Goal: Task Accomplishment & Management: Manage account settings

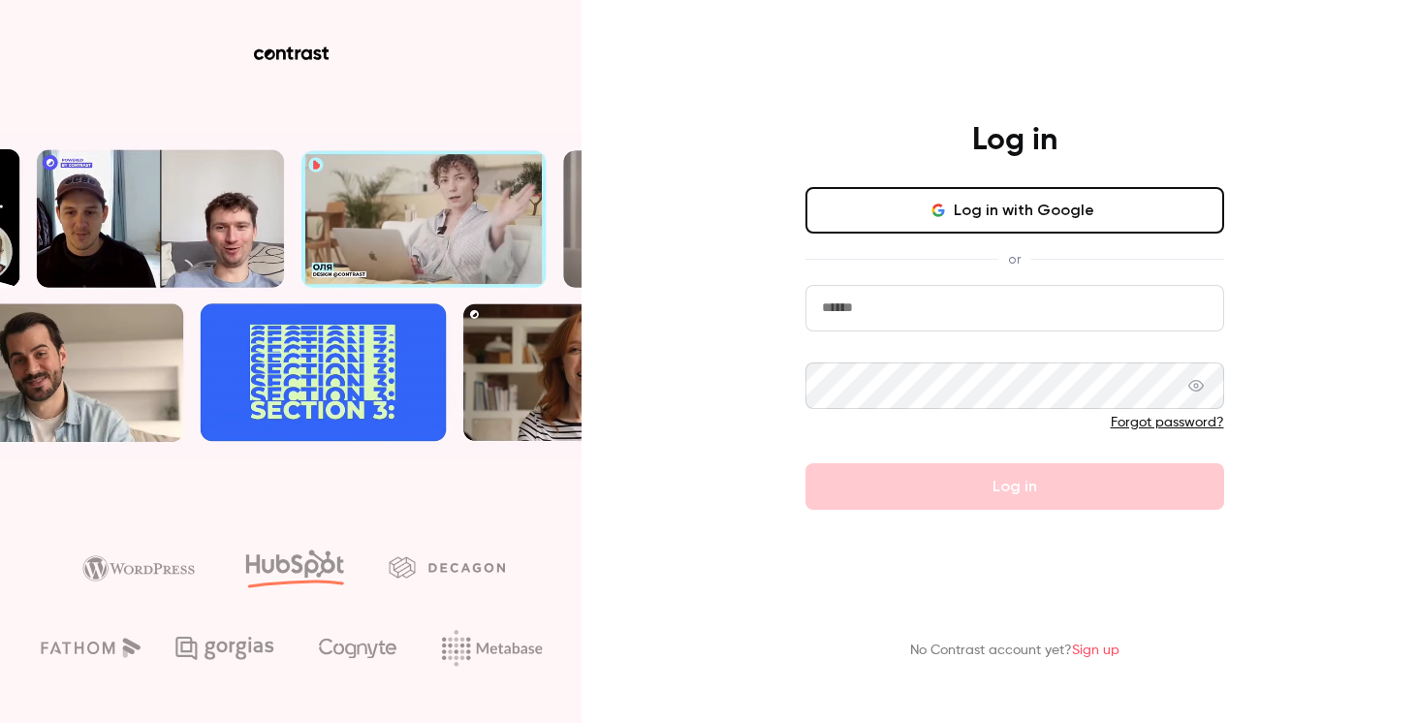
click at [867, 303] on input "email" at bounding box center [1015, 308] width 419 height 47
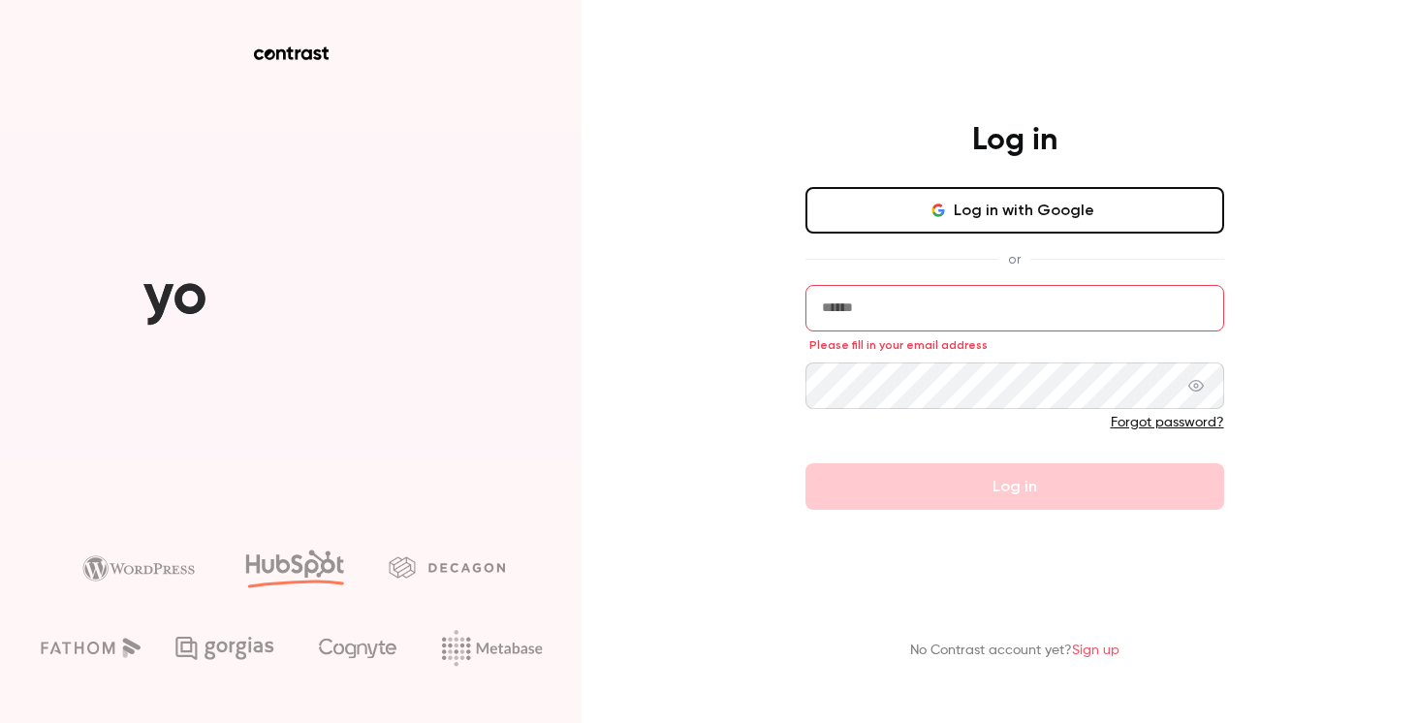
click at [942, 204] on icon "button" at bounding box center [938, 206] width 10 height 5
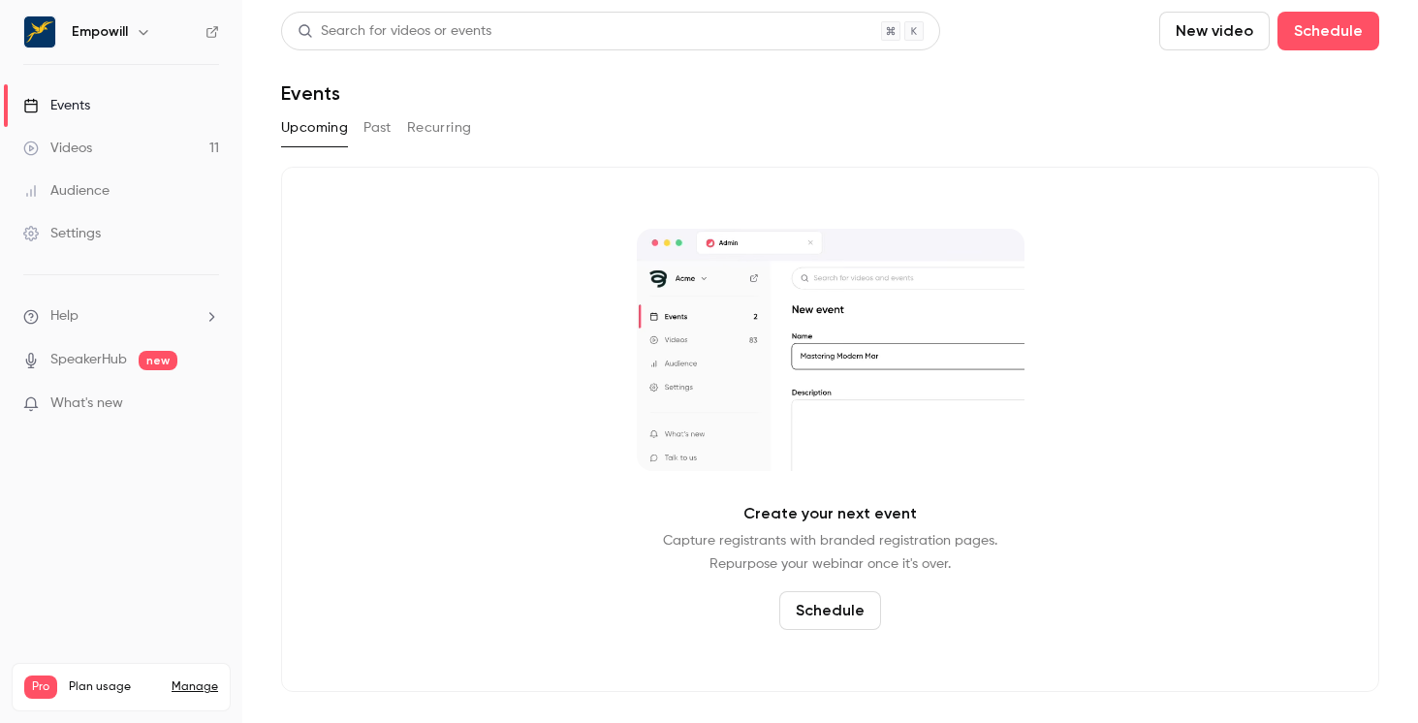
click at [125, 45] on div "Empowill" at bounding box center [121, 32] width 196 height 33
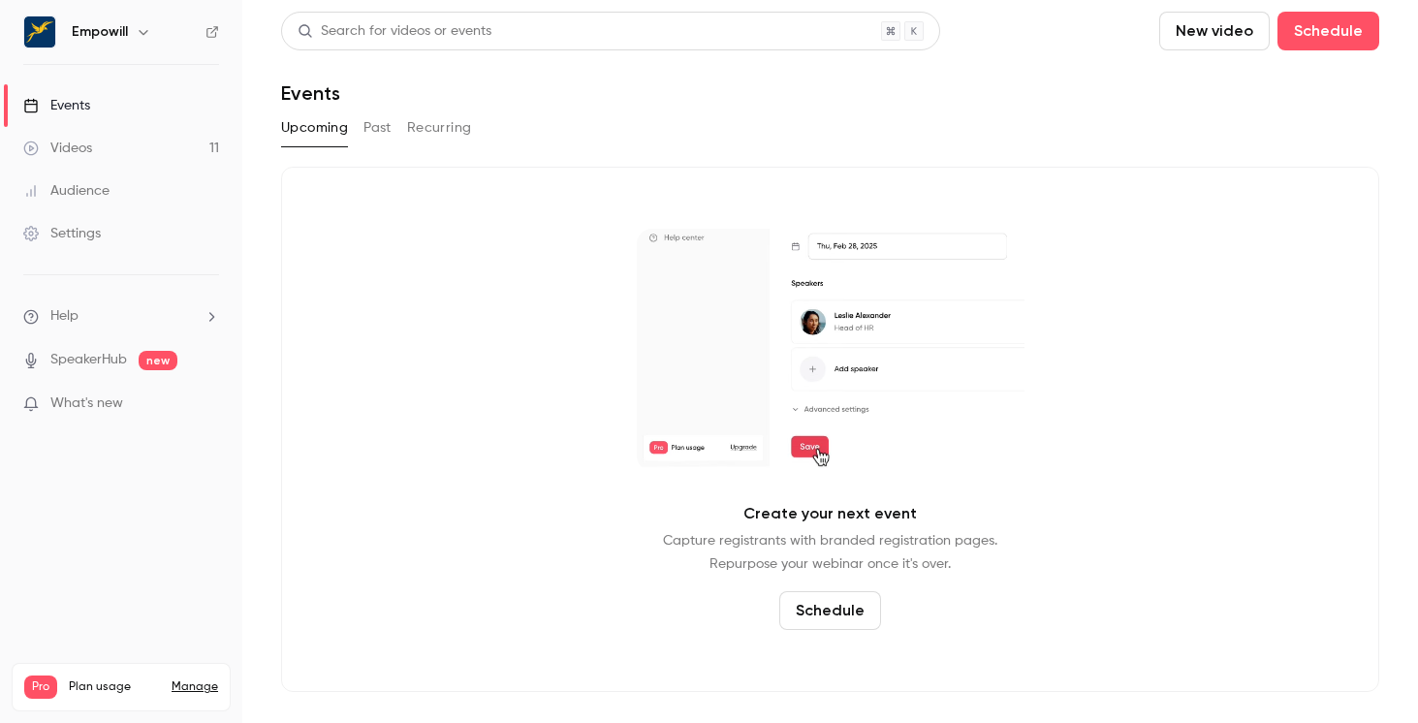
click at [132, 35] on button "button" at bounding box center [143, 31] width 23 height 23
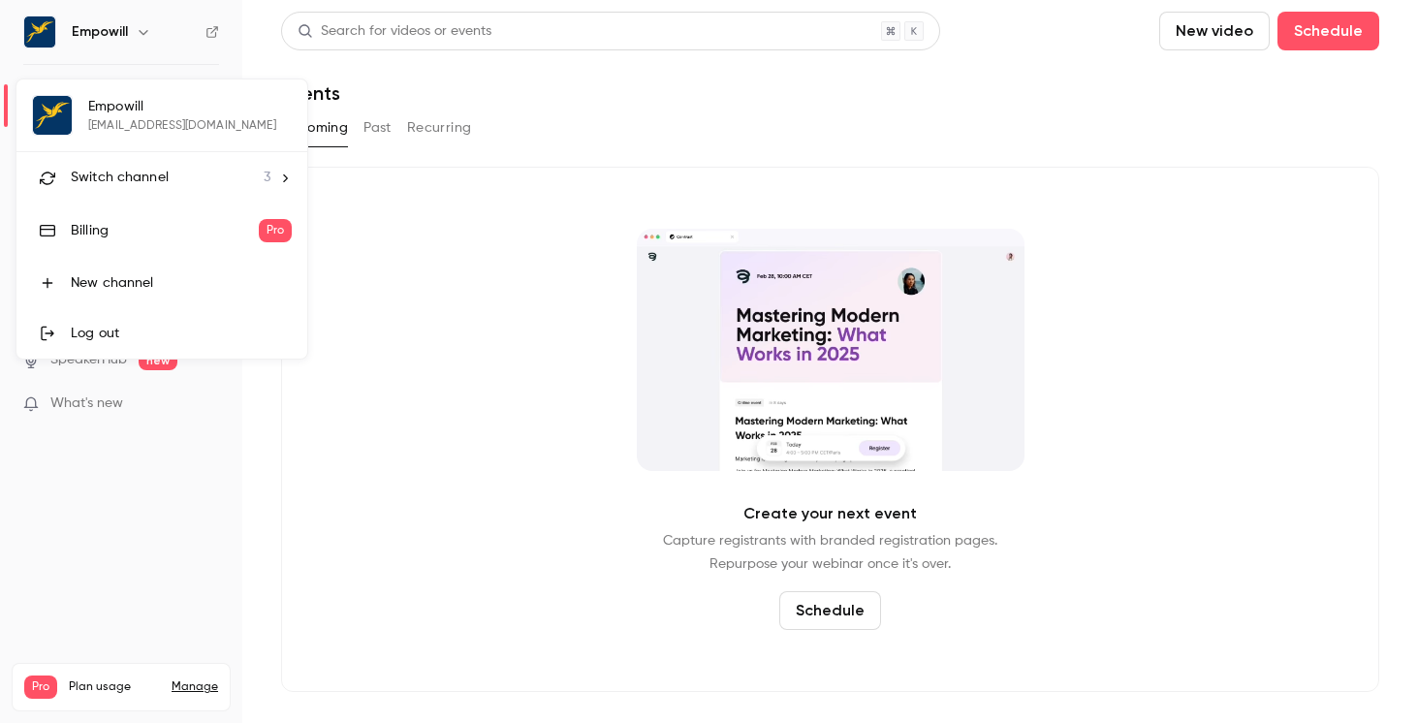
click at [166, 175] on span "Switch channel" at bounding box center [120, 178] width 98 height 20
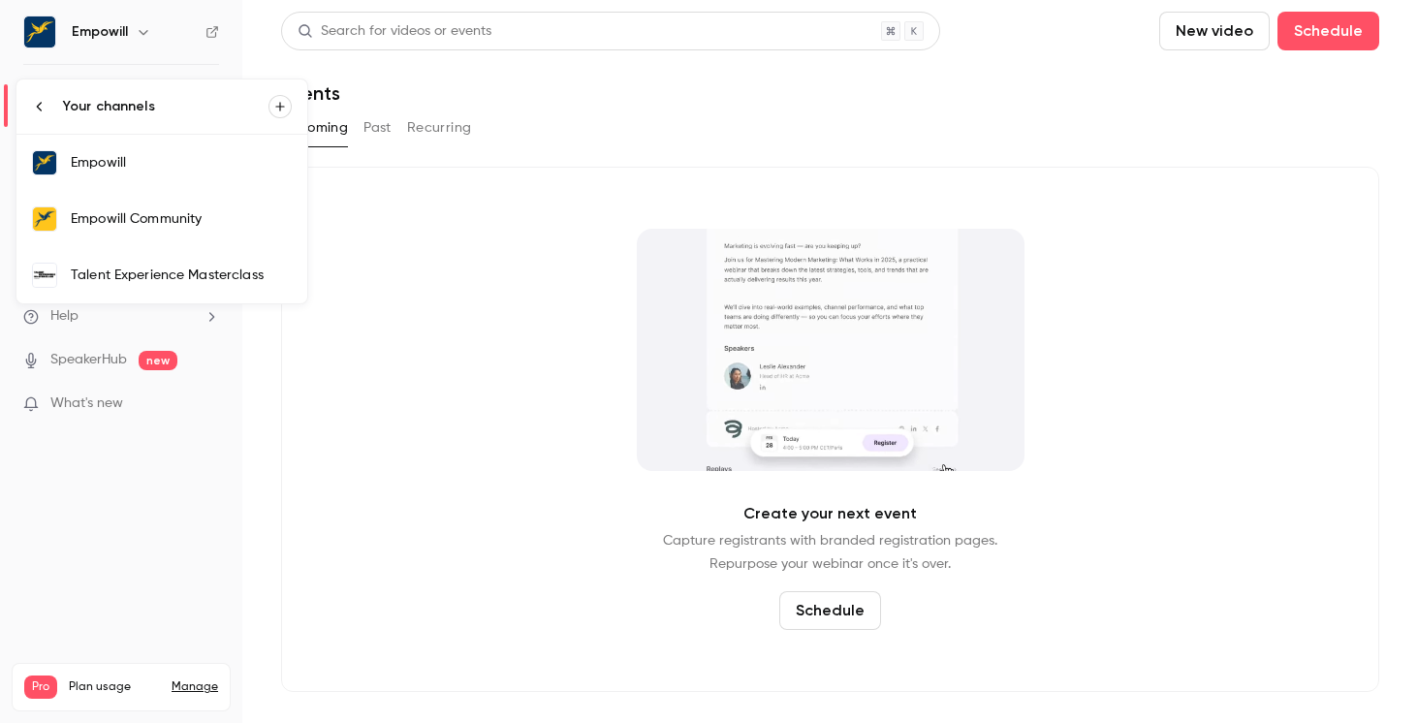
click at [255, 291] on link "Talent Experience Masterclass" at bounding box center [161, 275] width 291 height 56
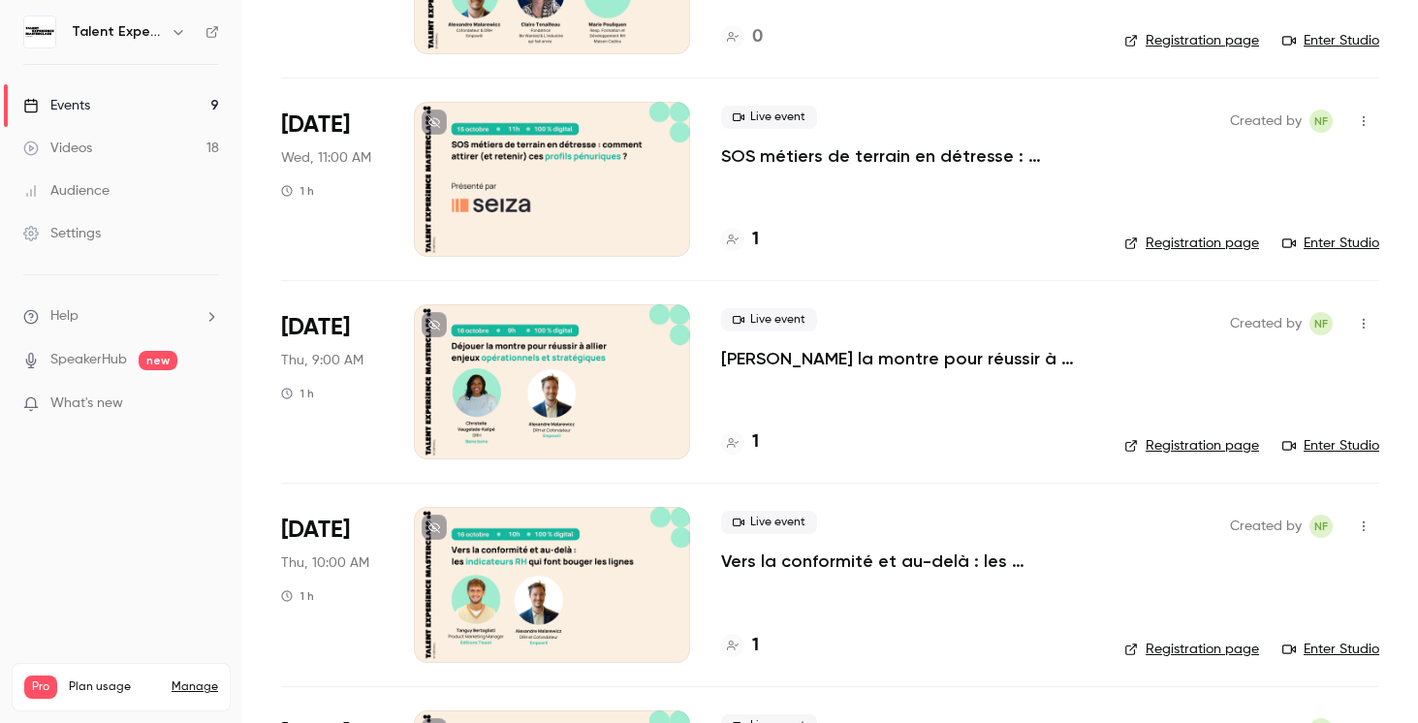
scroll to position [470, 0]
click at [593, 337] on div at bounding box center [552, 382] width 276 height 155
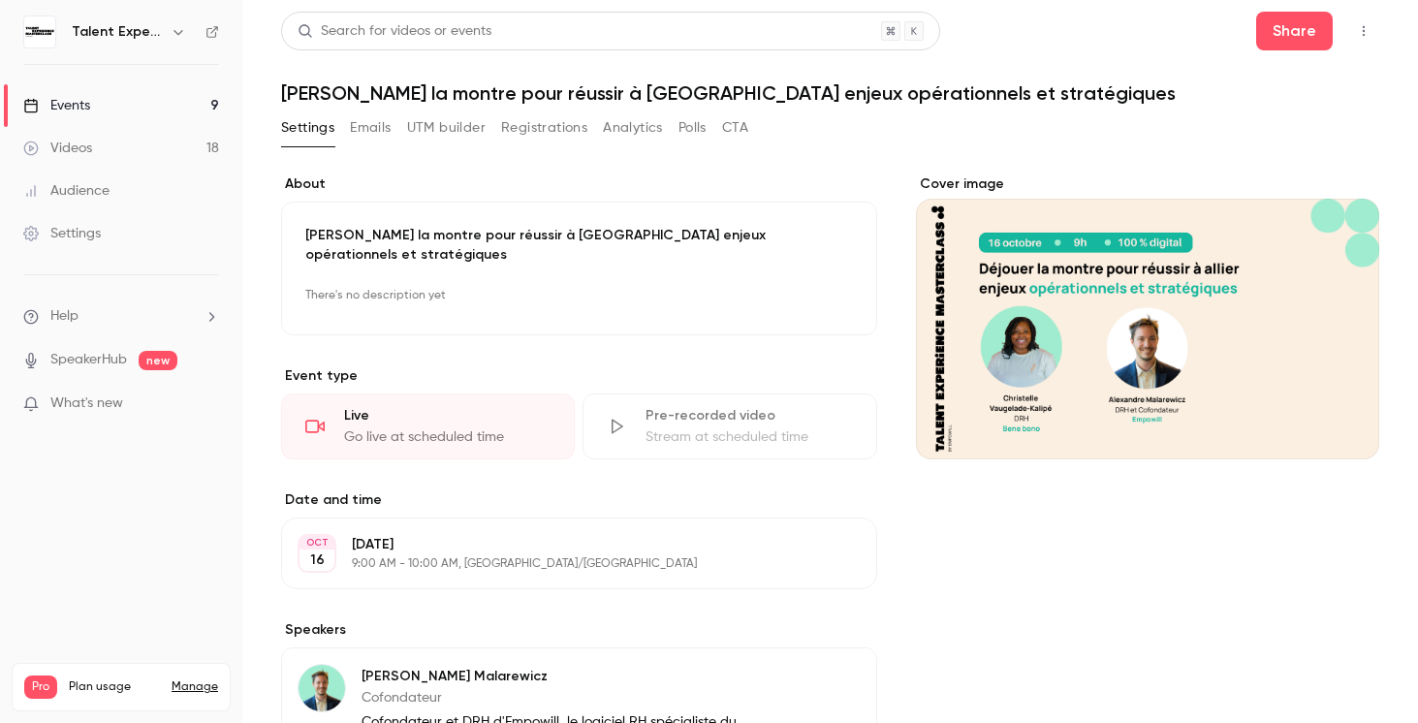
click at [416, 535] on p "[DATE]" at bounding box center [563, 544] width 423 height 19
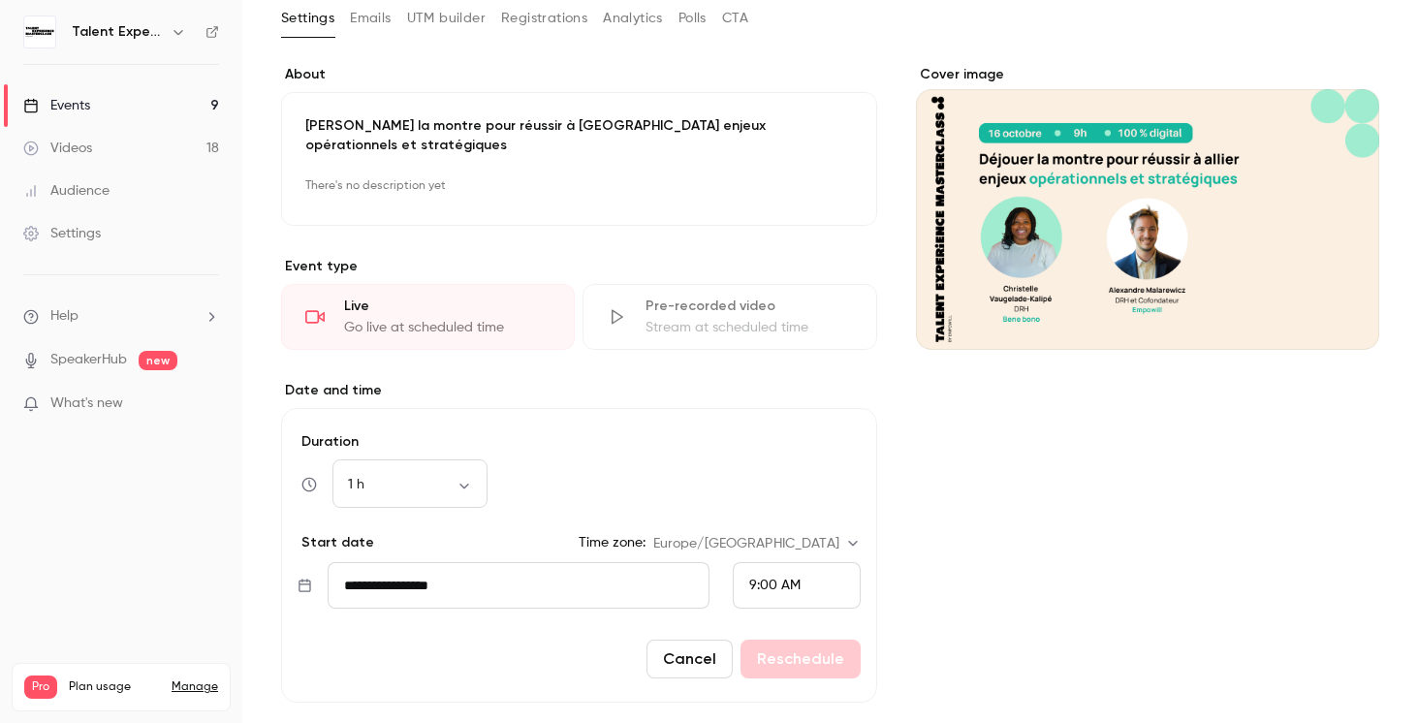
scroll to position [115, 0]
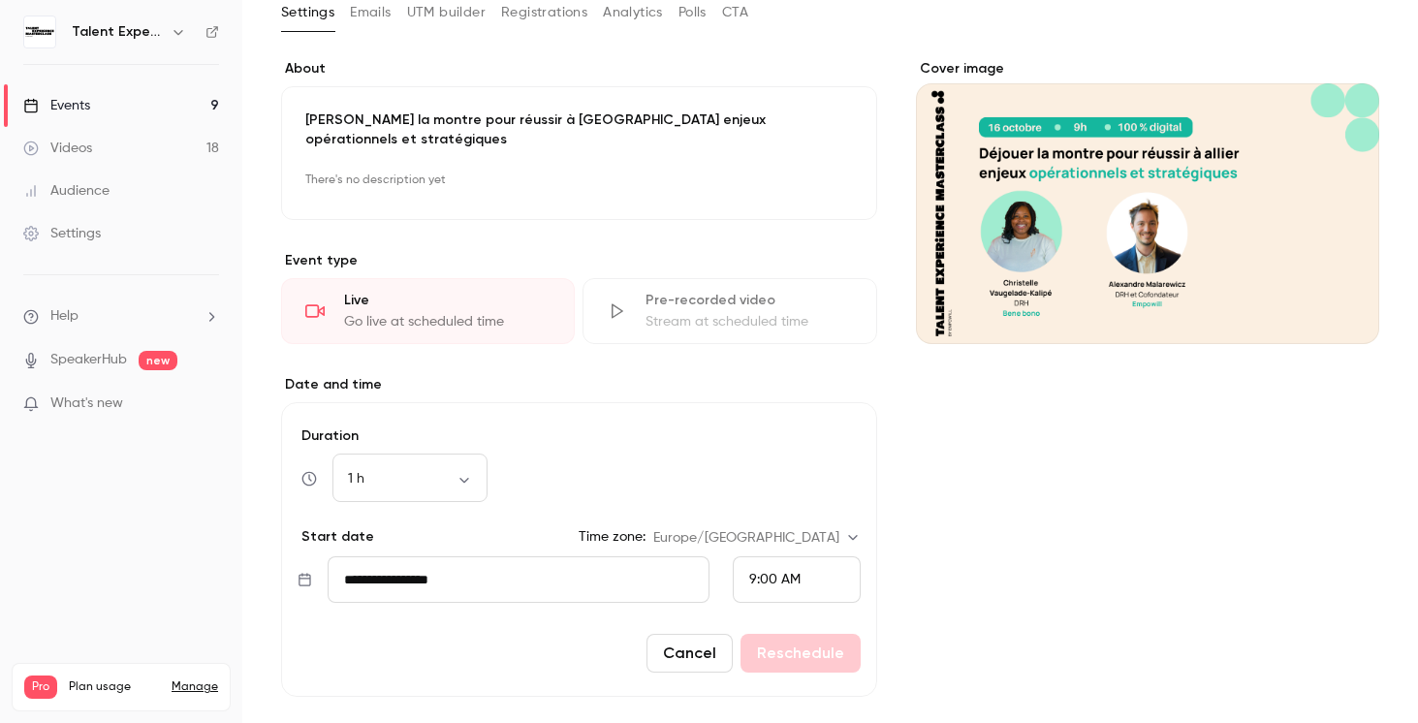
click at [406, 556] on input "**********" at bounding box center [519, 579] width 382 height 47
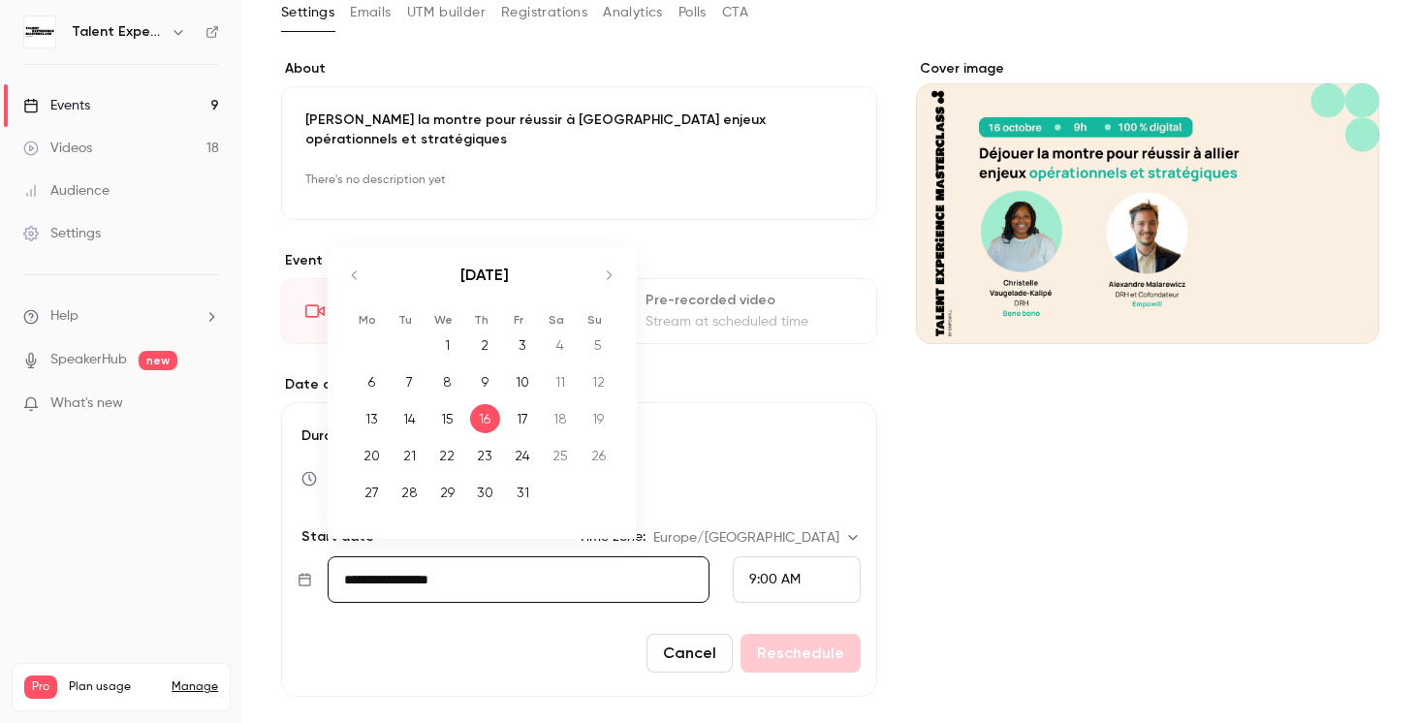
click at [513, 406] on div "17" at bounding box center [523, 418] width 30 height 29
type input "**********"
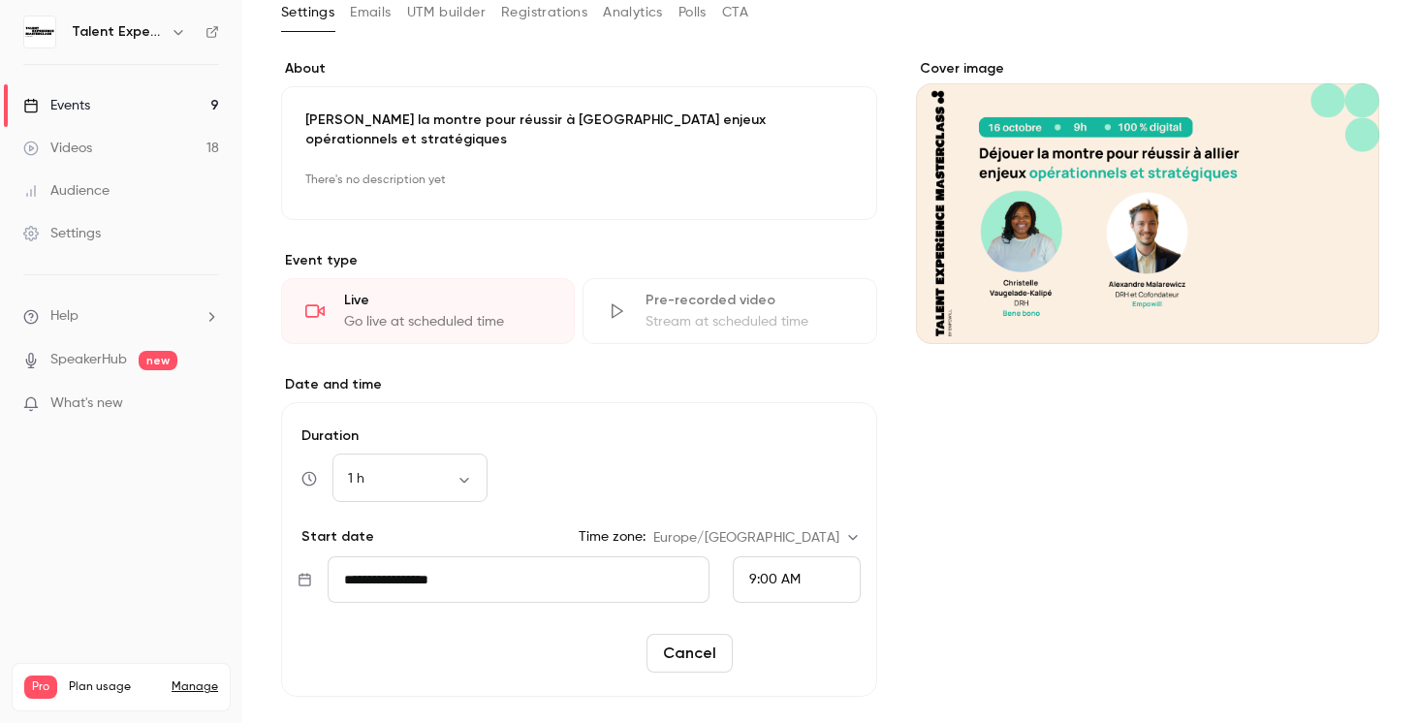
click at [817, 638] on button "Reschedule" at bounding box center [801, 653] width 120 height 39
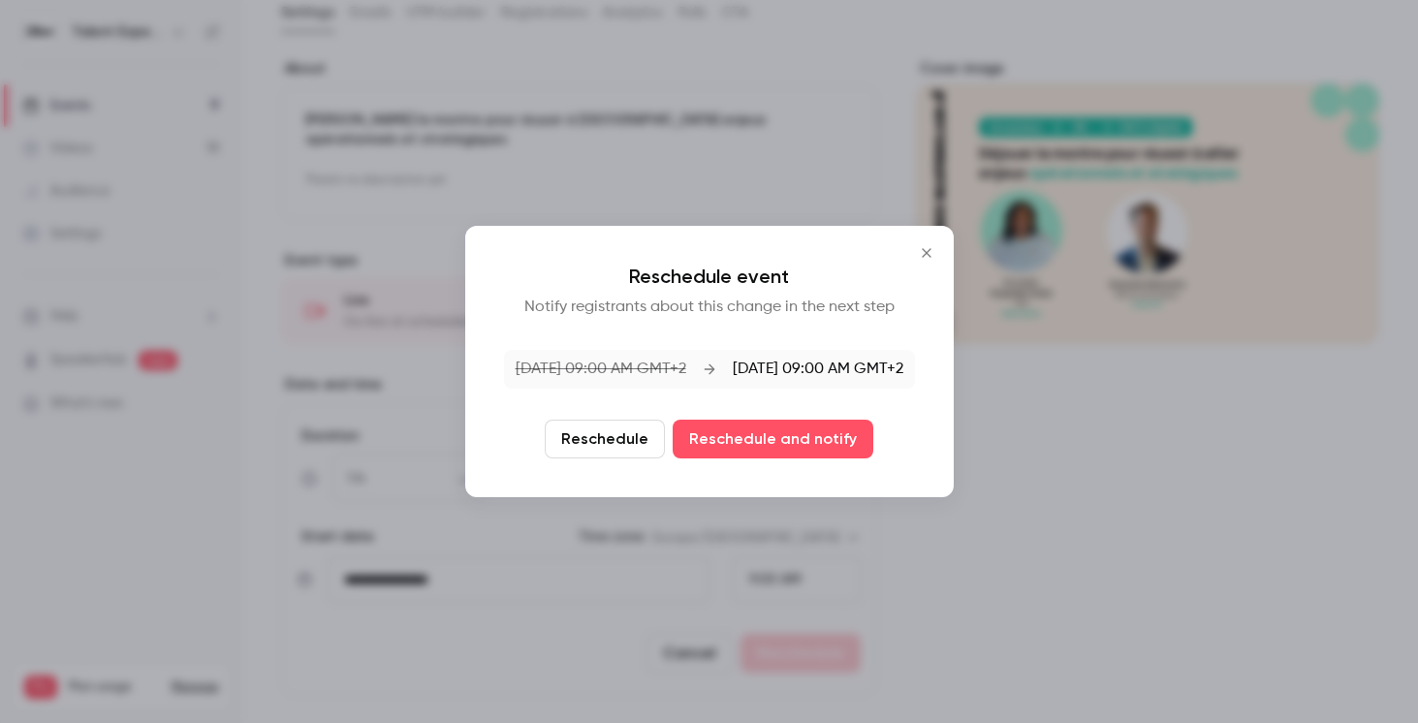
click at [627, 444] on button "Reschedule" at bounding box center [605, 439] width 120 height 39
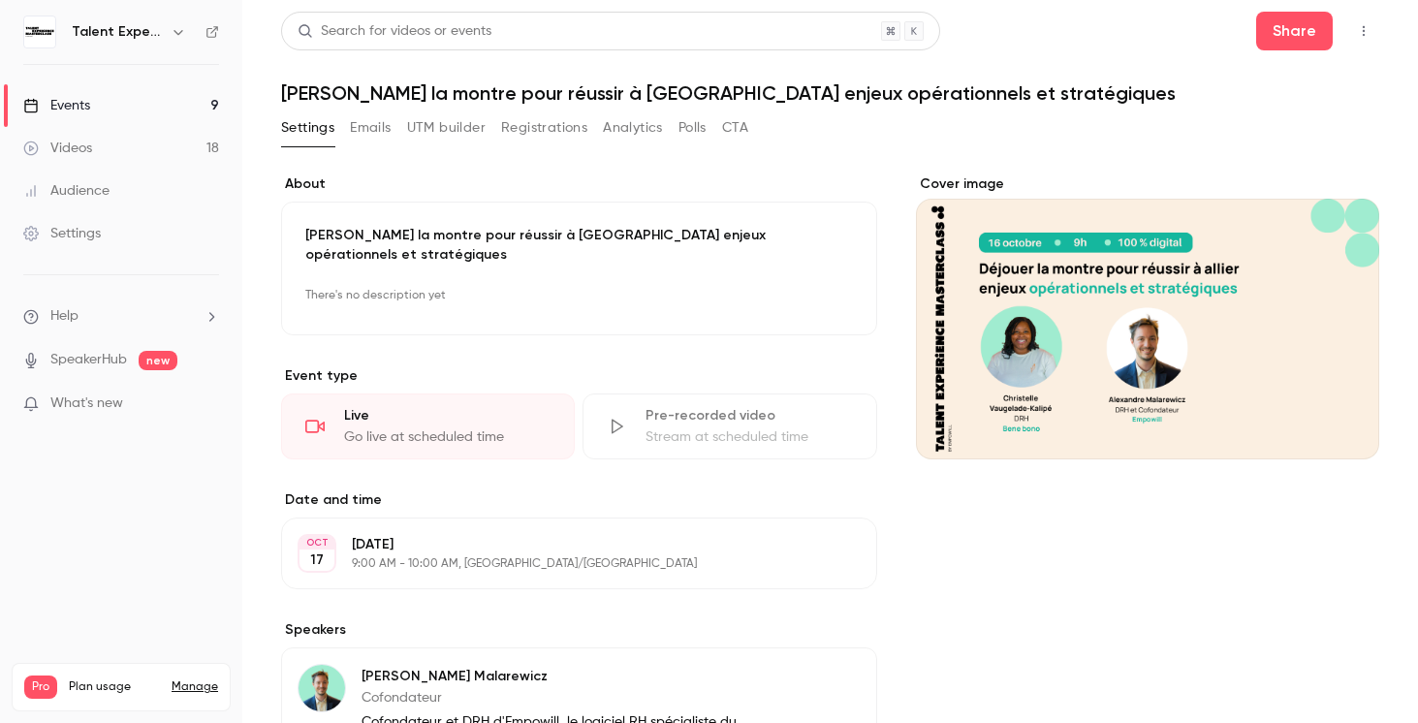
scroll to position [0, 0]
click at [169, 27] on button "button" at bounding box center [178, 31] width 23 height 23
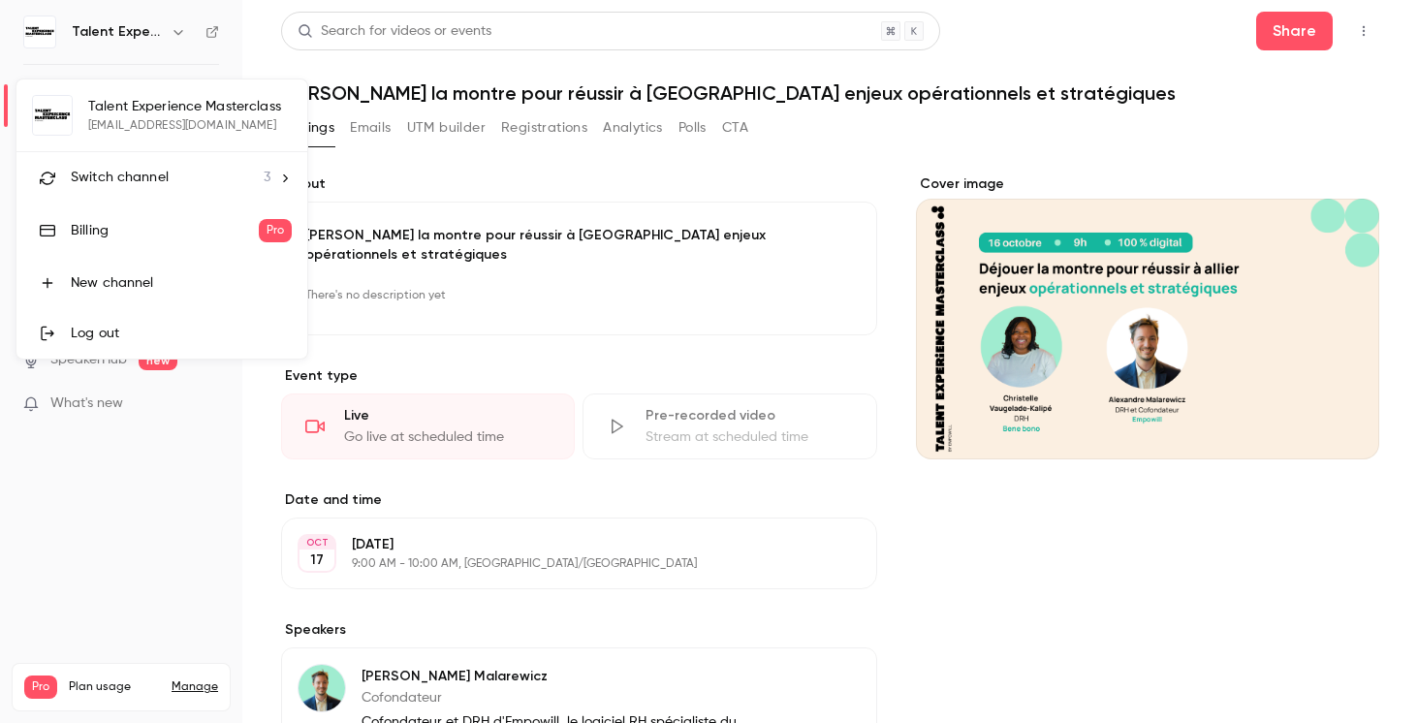
click at [391, 125] on div at bounding box center [709, 361] width 1418 height 723
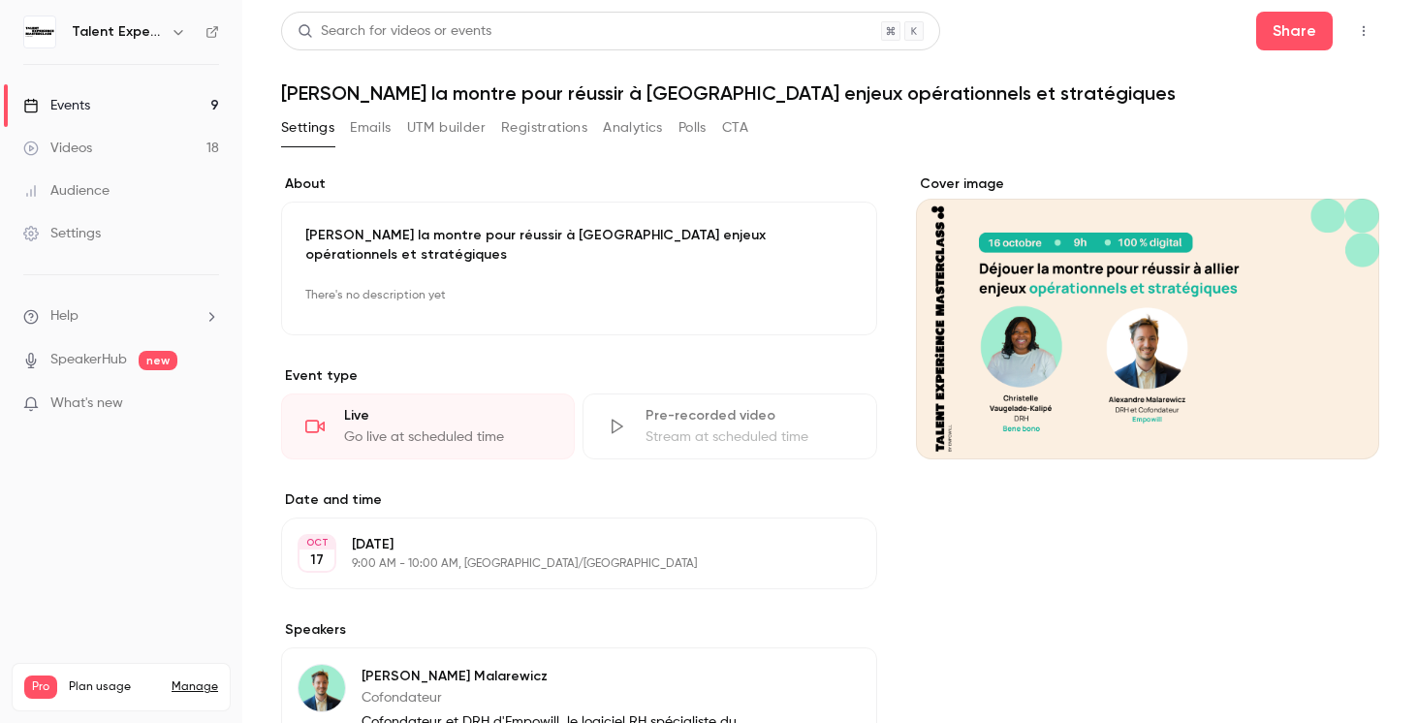
click at [143, 111] on link "Events 9" at bounding box center [121, 105] width 242 height 43
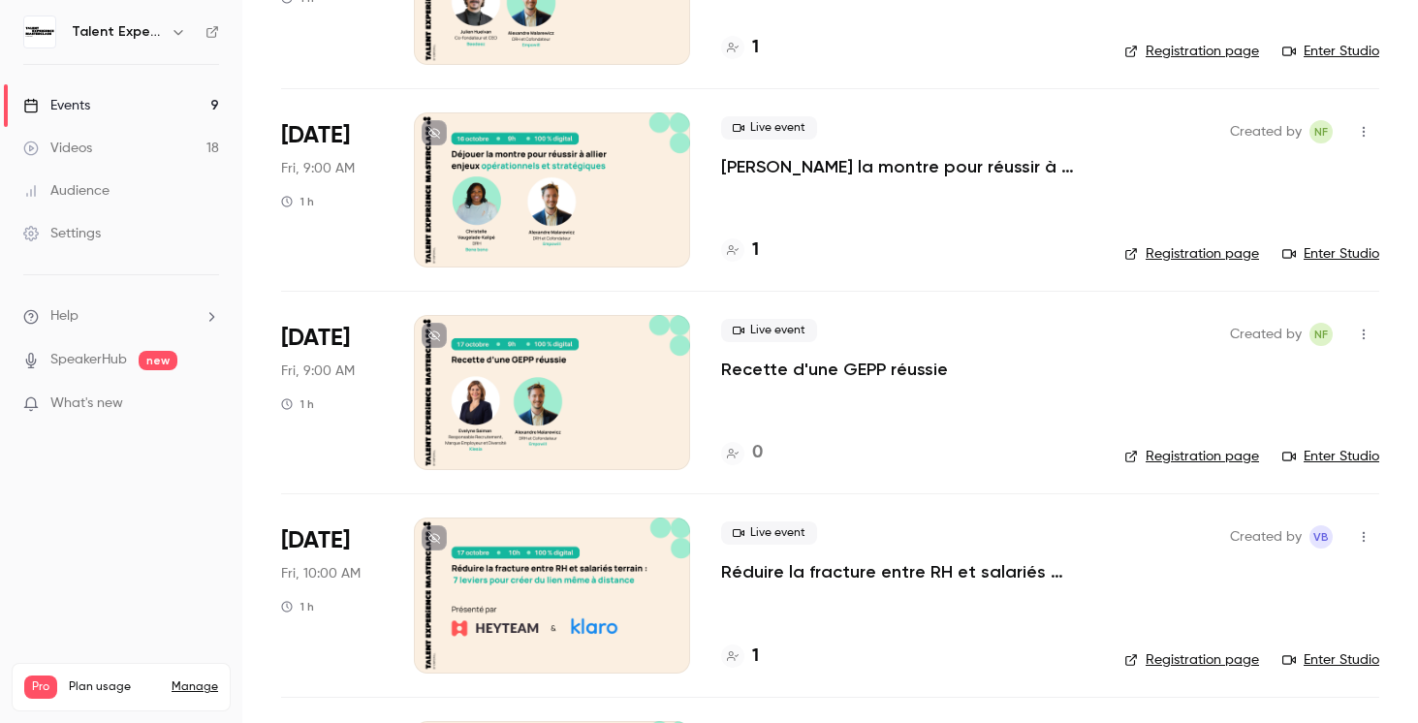
scroll to position [1095, 0]
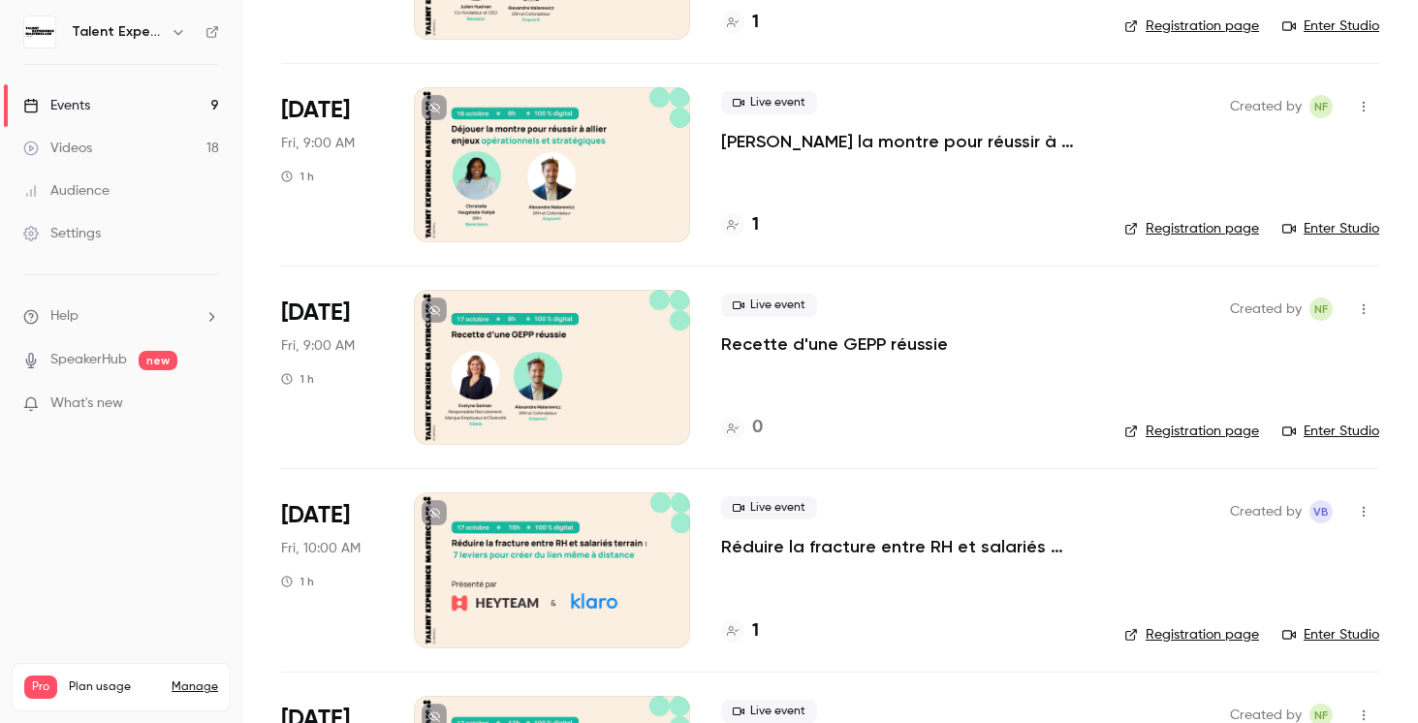
click at [803, 143] on p "[PERSON_NAME] la montre pour réussir à [GEOGRAPHIC_DATA] enjeux opérationnels e…" at bounding box center [907, 141] width 372 height 23
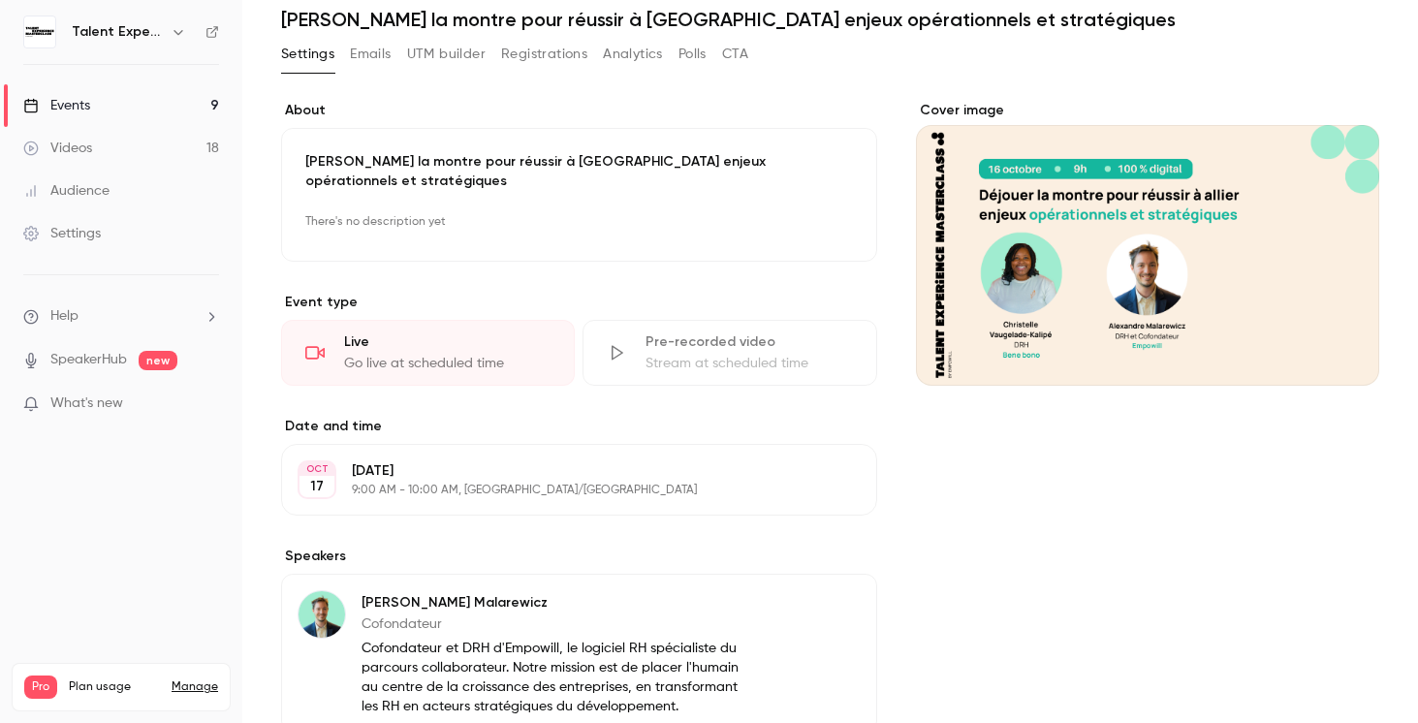
scroll to position [66, 0]
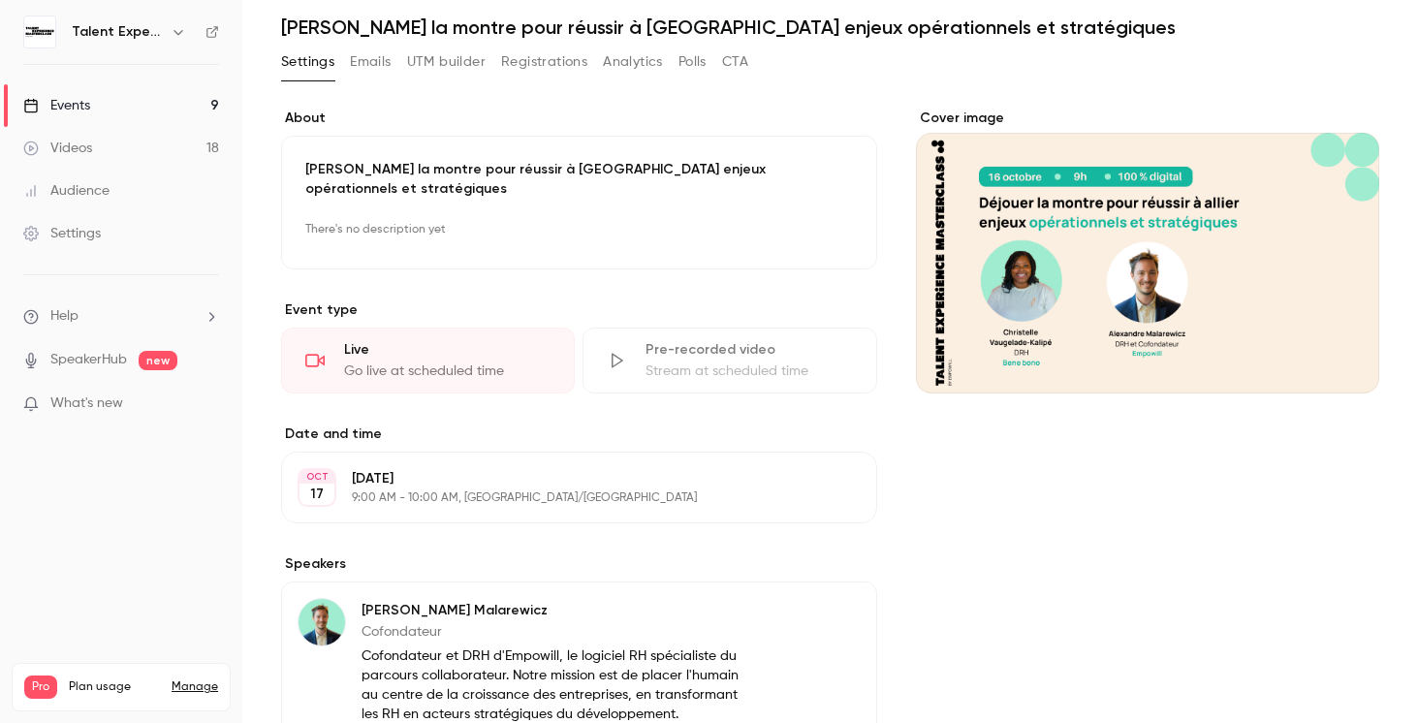
click at [475, 491] on p "9:00 AM - 10:00 AM, [GEOGRAPHIC_DATA]/[GEOGRAPHIC_DATA]" at bounding box center [563, 499] width 423 height 16
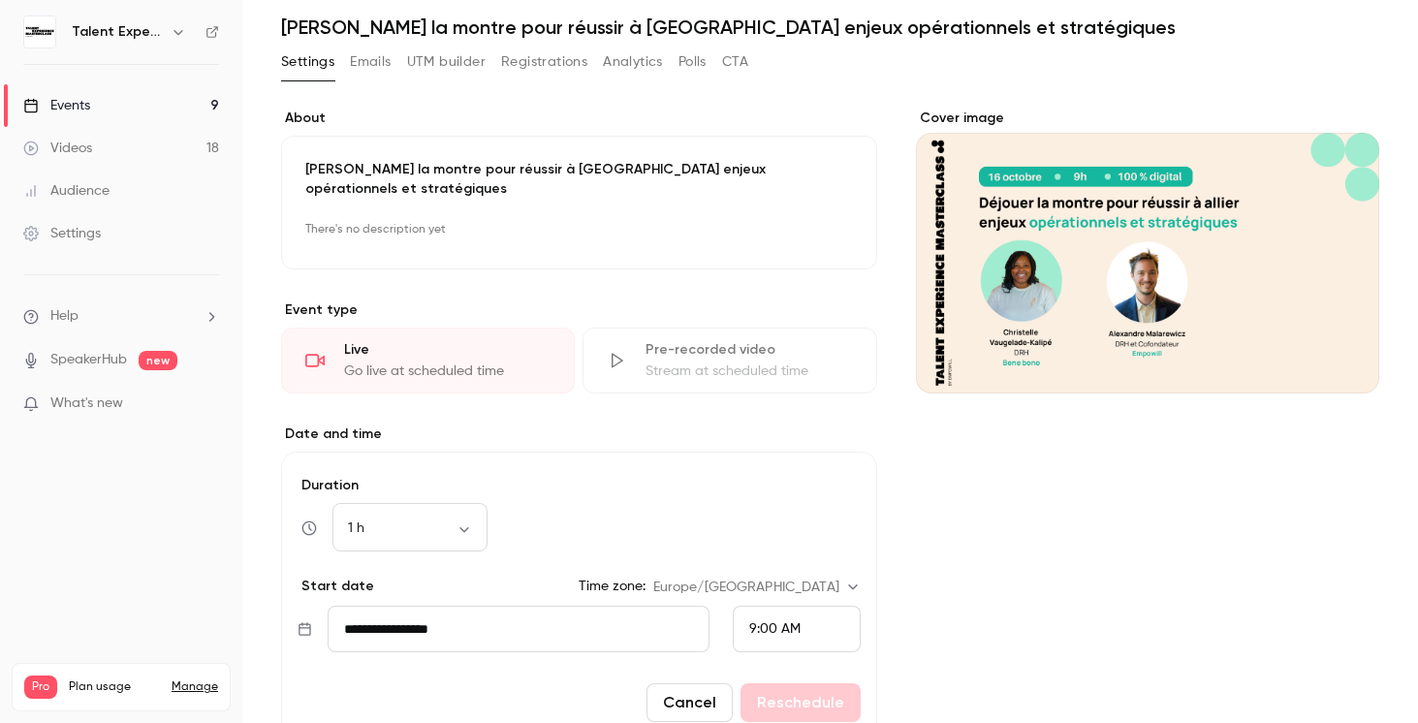
click at [761, 622] on span "9:00 AM" at bounding box center [774, 629] width 51 height 14
click at [778, 496] on span "10:00 AM" at bounding box center [778, 496] width 58 height 14
click at [798, 686] on button "Reschedule" at bounding box center [801, 702] width 120 height 39
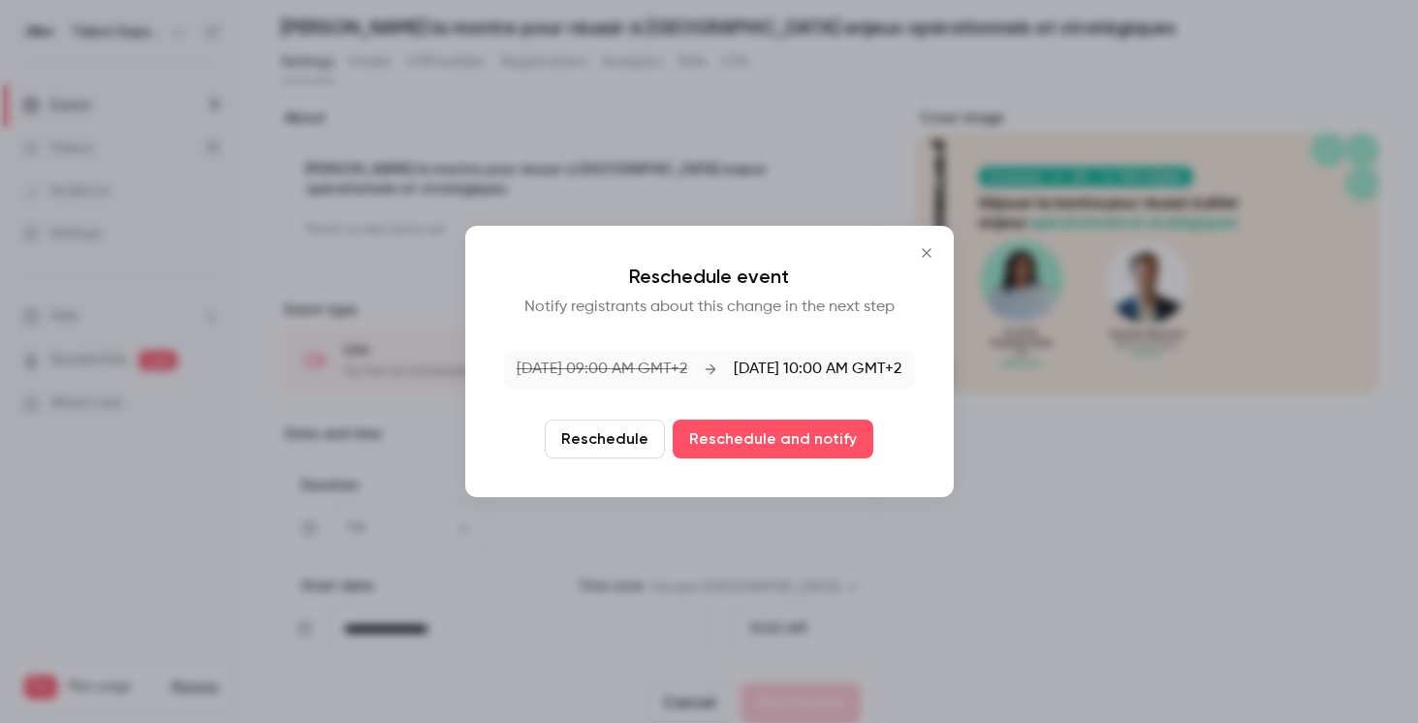
click at [620, 449] on button "Reschedule" at bounding box center [605, 439] width 120 height 39
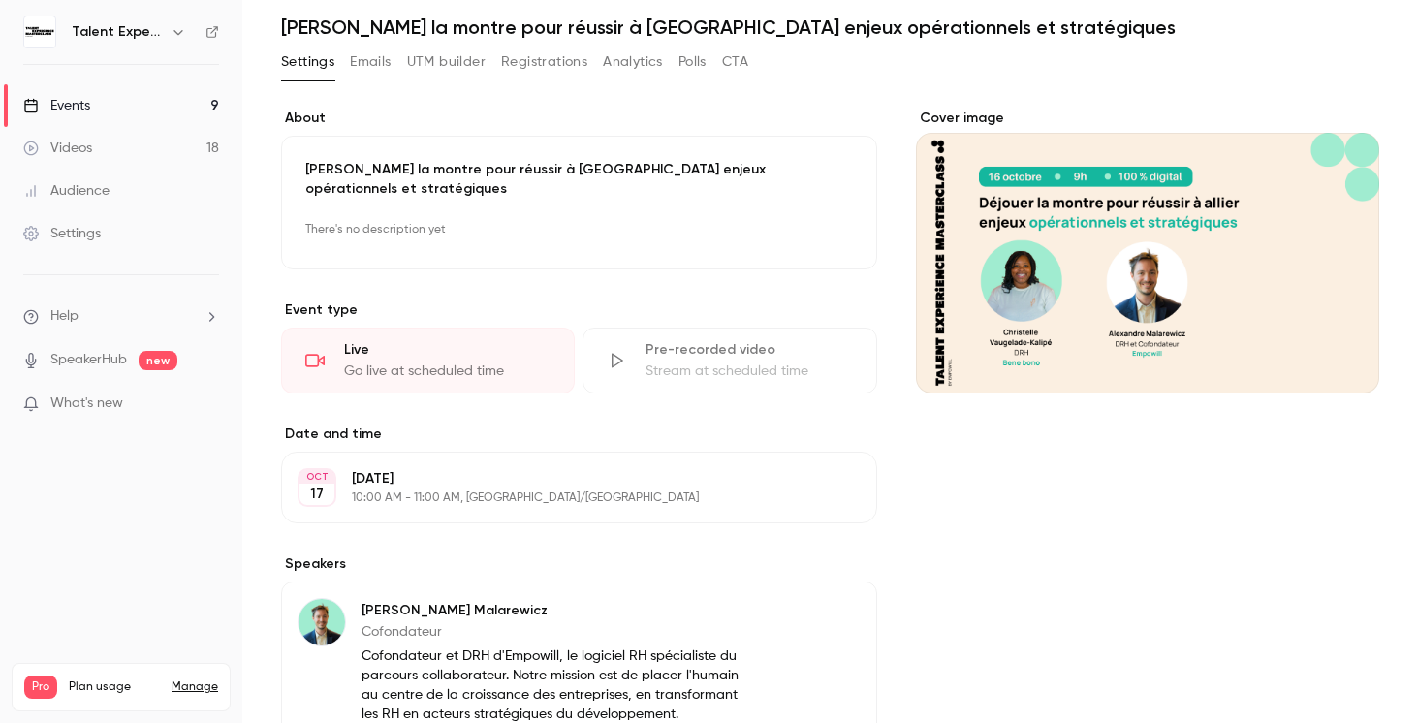
click at [134, 103] on link "Events 9" at bounding box center [121, 105] width 242 height 43
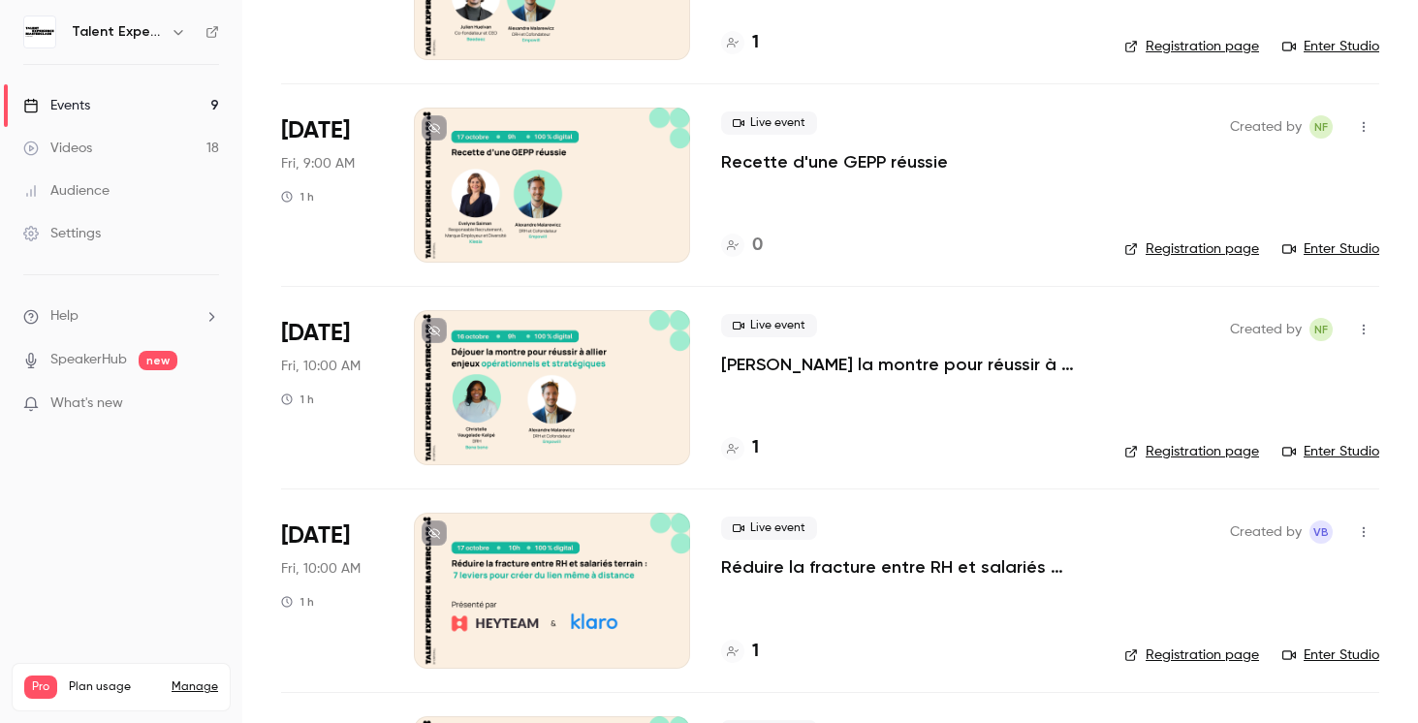
scroll to position [1112, 0]
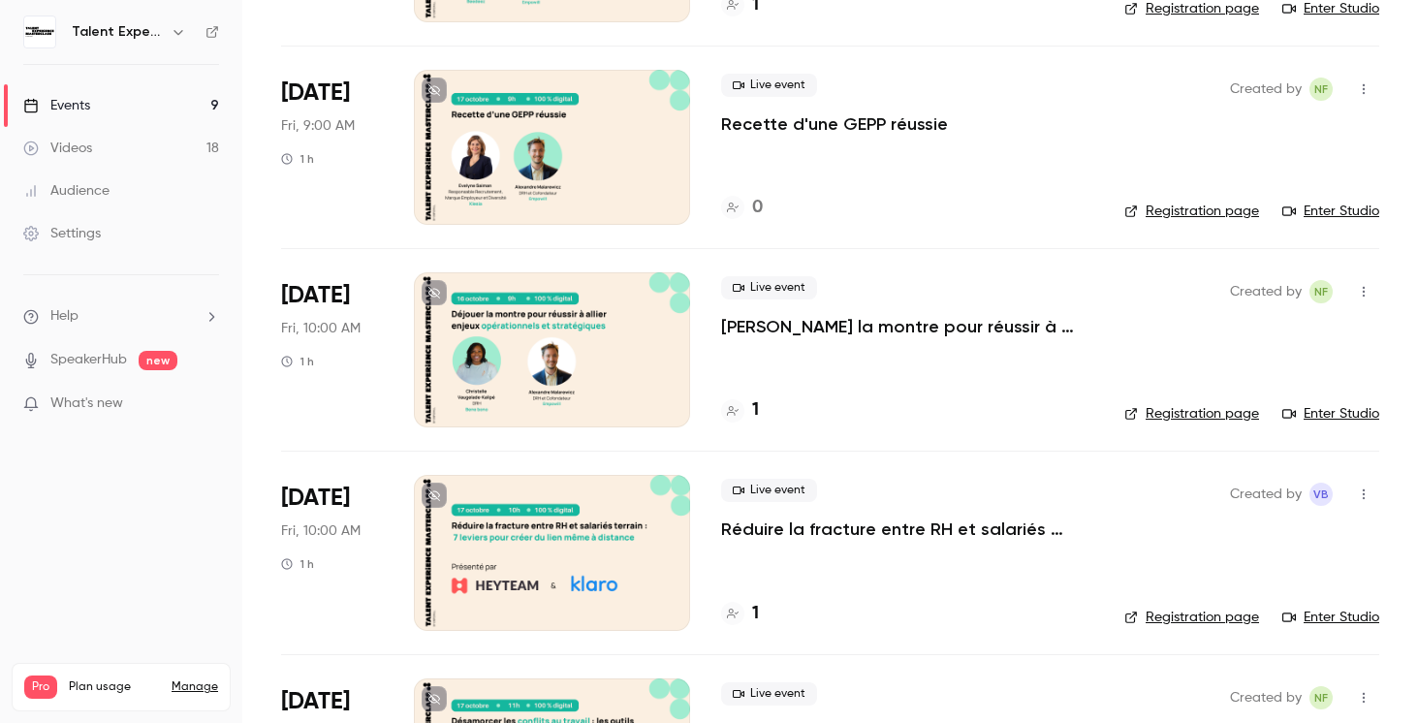
click at [633, 516] on div at bounding box center [552, 552] width 276 height 155
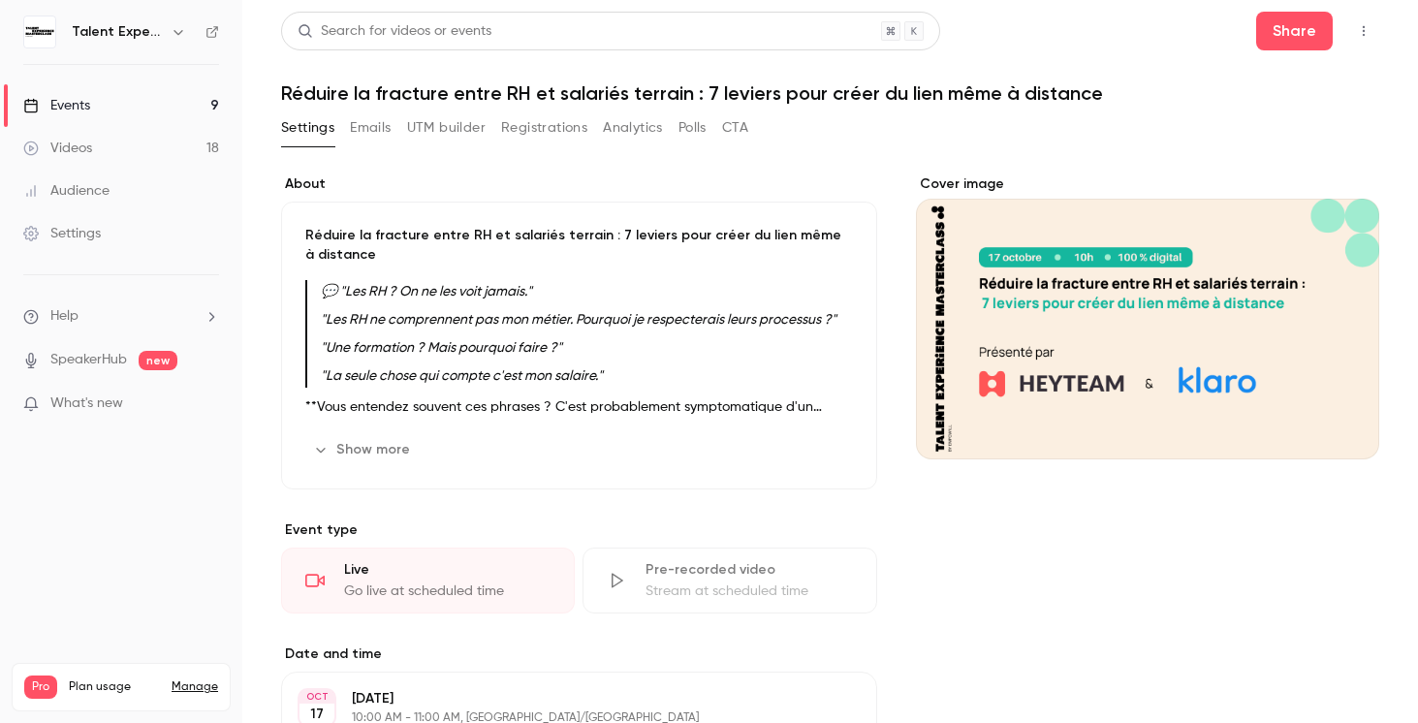
click at [478, 322] on em ""Les RH ne comprennent pas mon métier. Pourquoi je respecterais leurs processus…" at bounding box center [579, 320] width 516 height 14
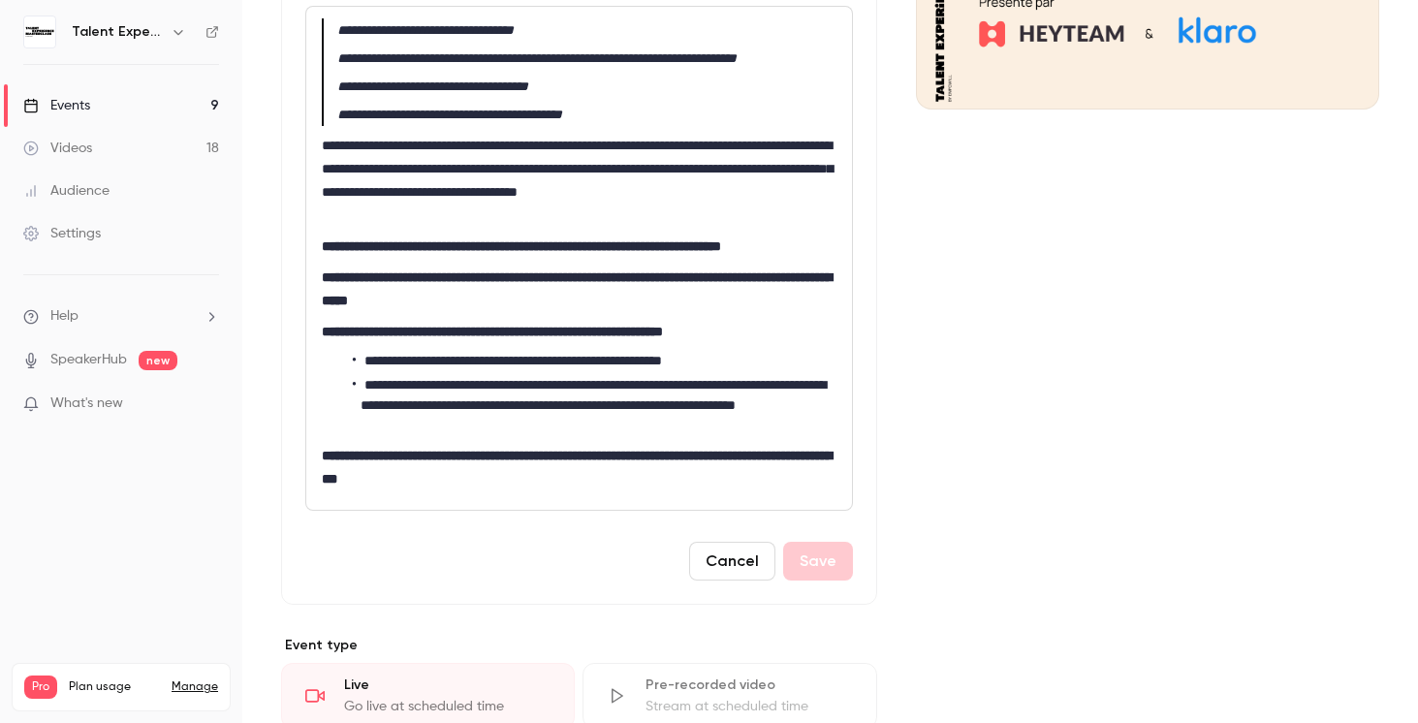
scroll to position [373, 0]
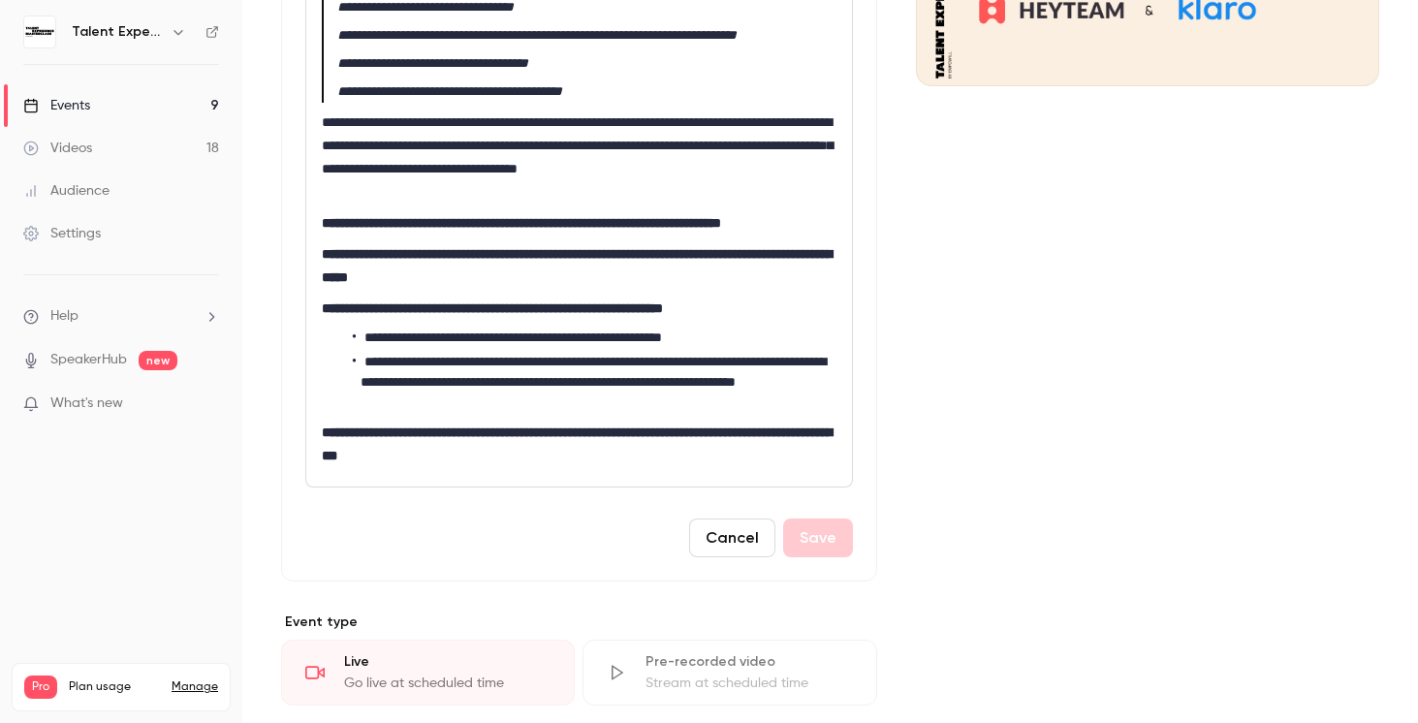
click at [544, 413] on li "**********" at bounding box center [595, 382] width 484 height 61
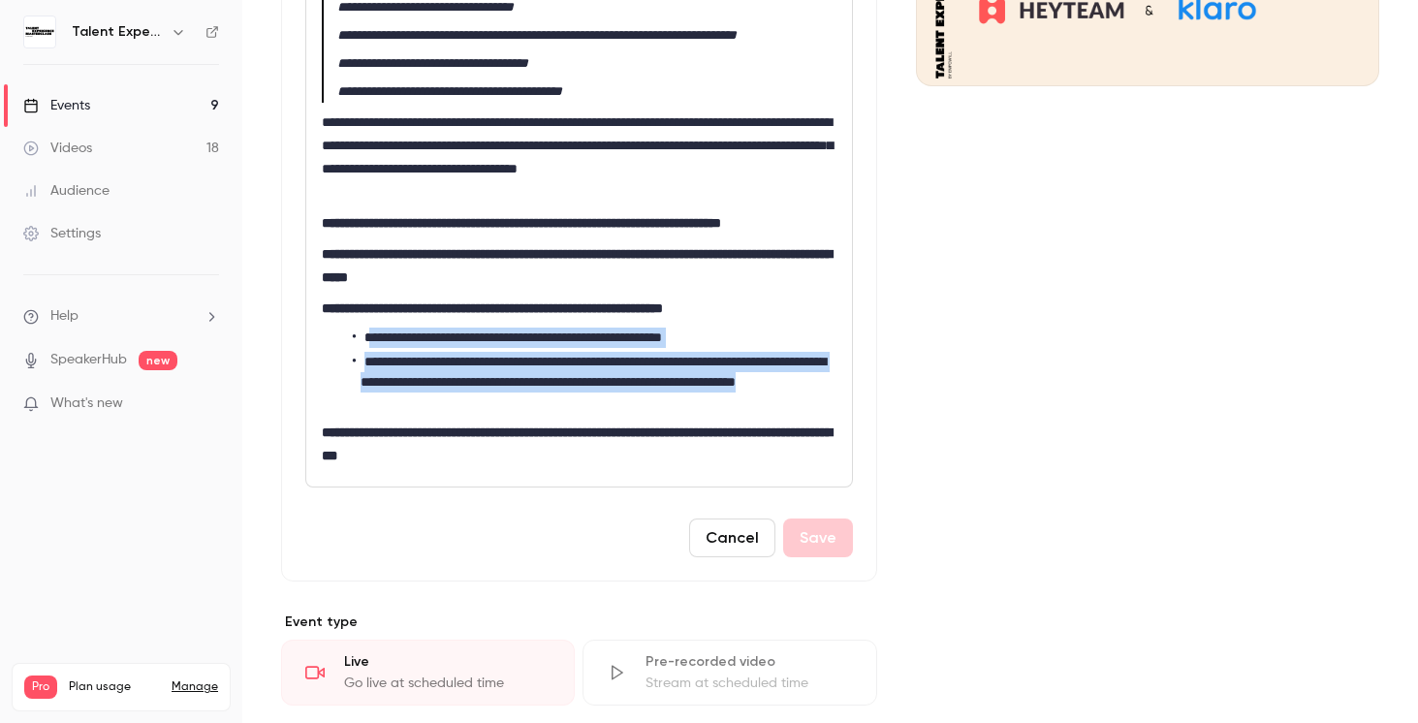
drag, startPoint x: 549, startPoint y: 454, endPoint x: 356, endPoint y: 374, distance: 208.7
click at [356, 374] on ul "**********" at bounding box center [579, 370] width 515 height 85
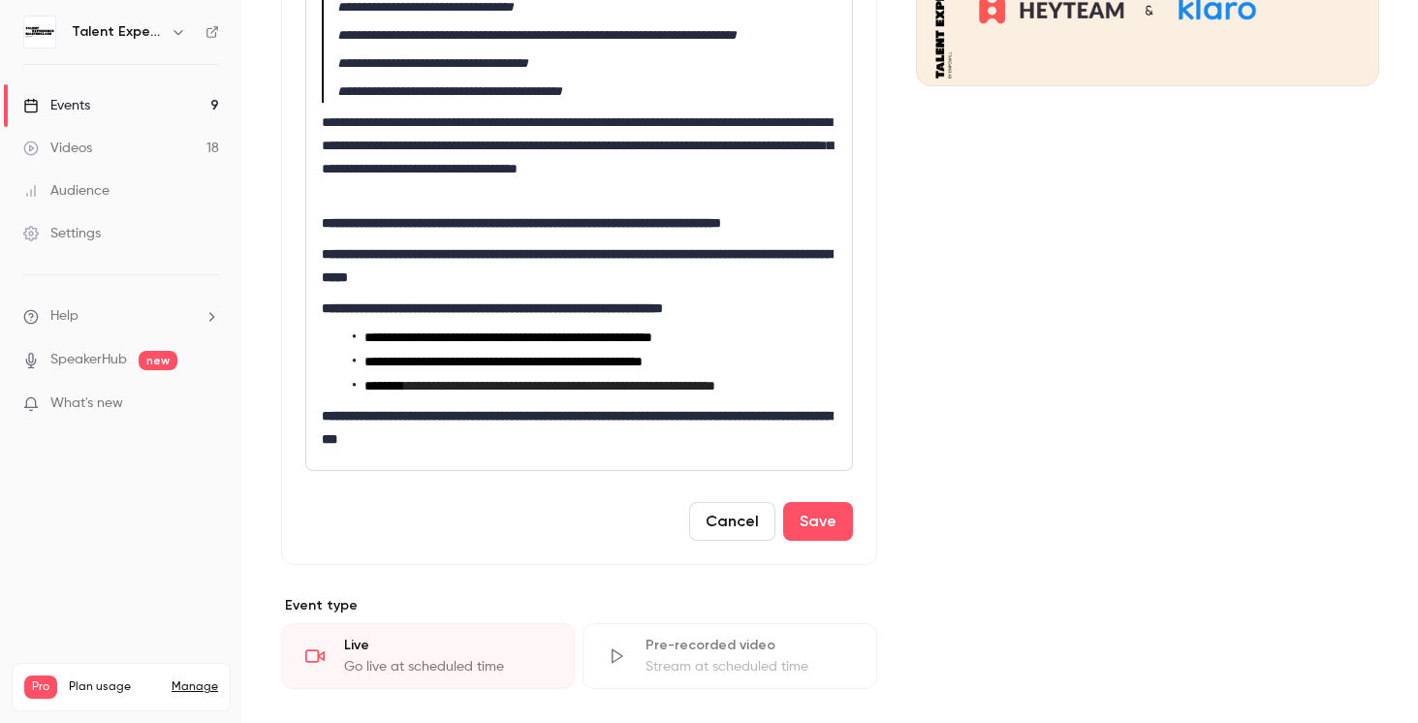
scroll to position [371, 0]
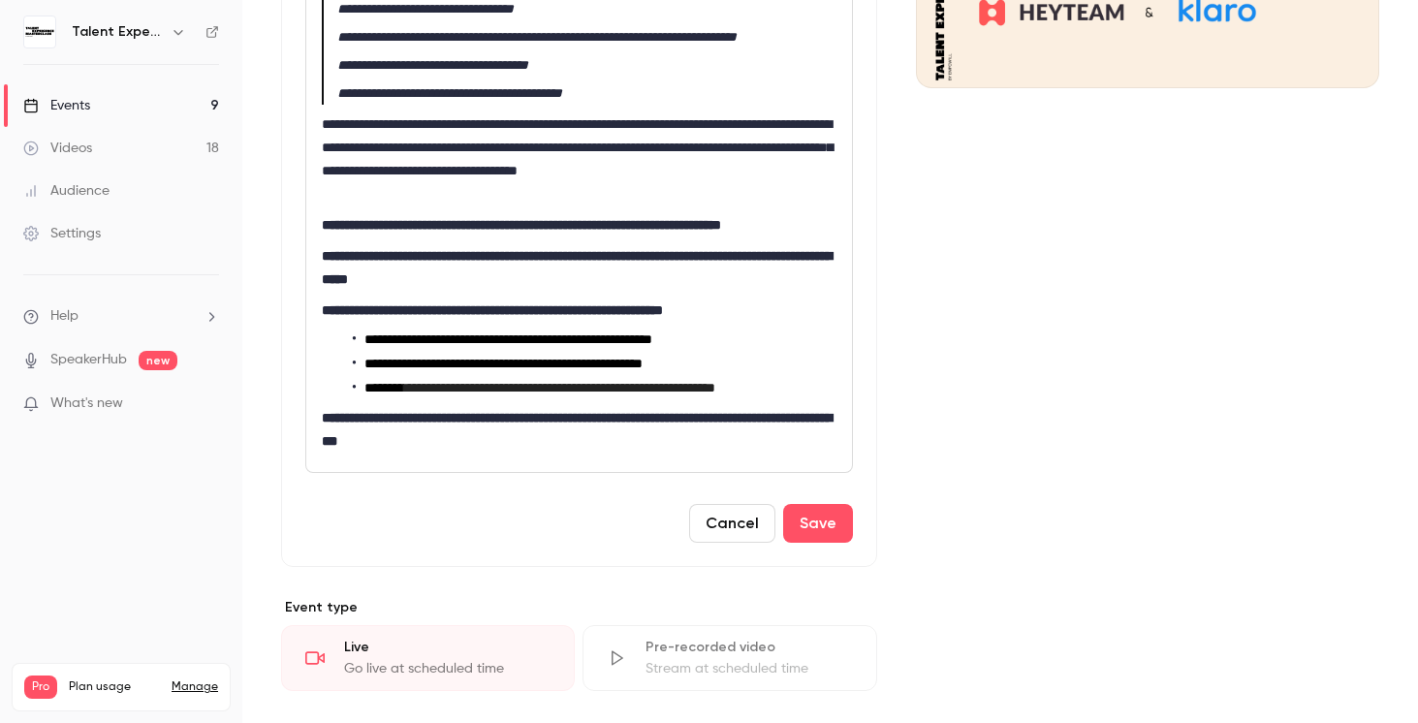
click at [650, 398] on li "**********" at bounding box center [595, 388] width 484 height 20
click at [810, 543] on button "Save" at bounding box center [818, 523] width 70 height 39
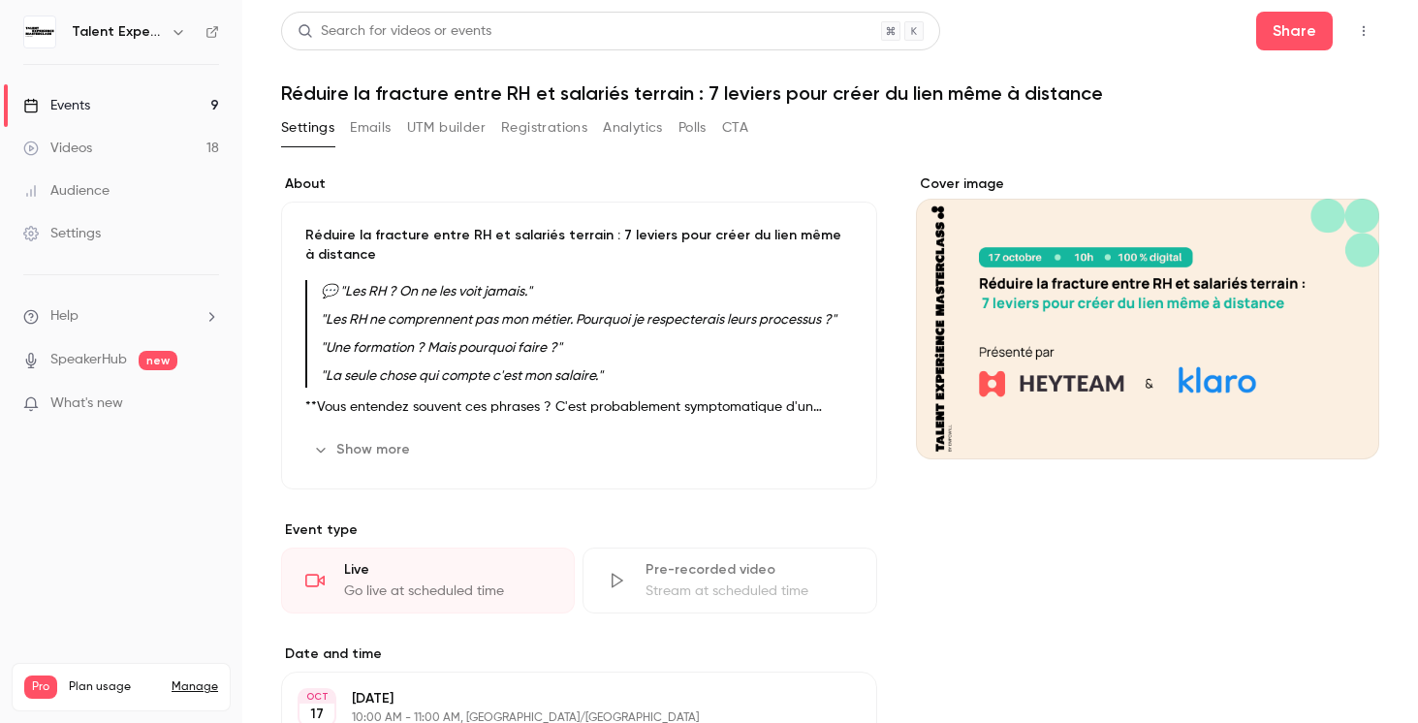
scroll to position [0, 0]
click at [648, 332] on blockquote ""Les RH ne comprennent pas mon métier. Pourquoi je respecterais leurs processus…" at bounding box center [579, 317] width 548 height 28
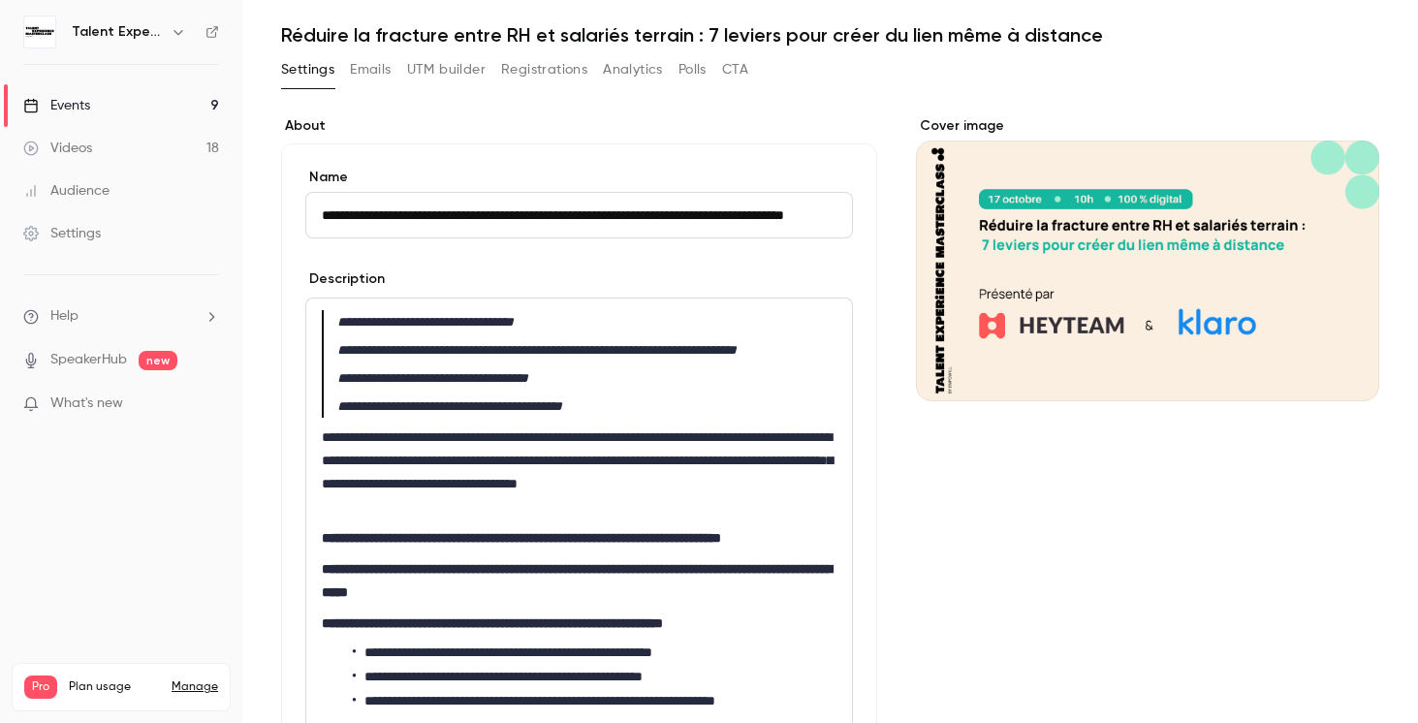
scroll to position [60, 0]
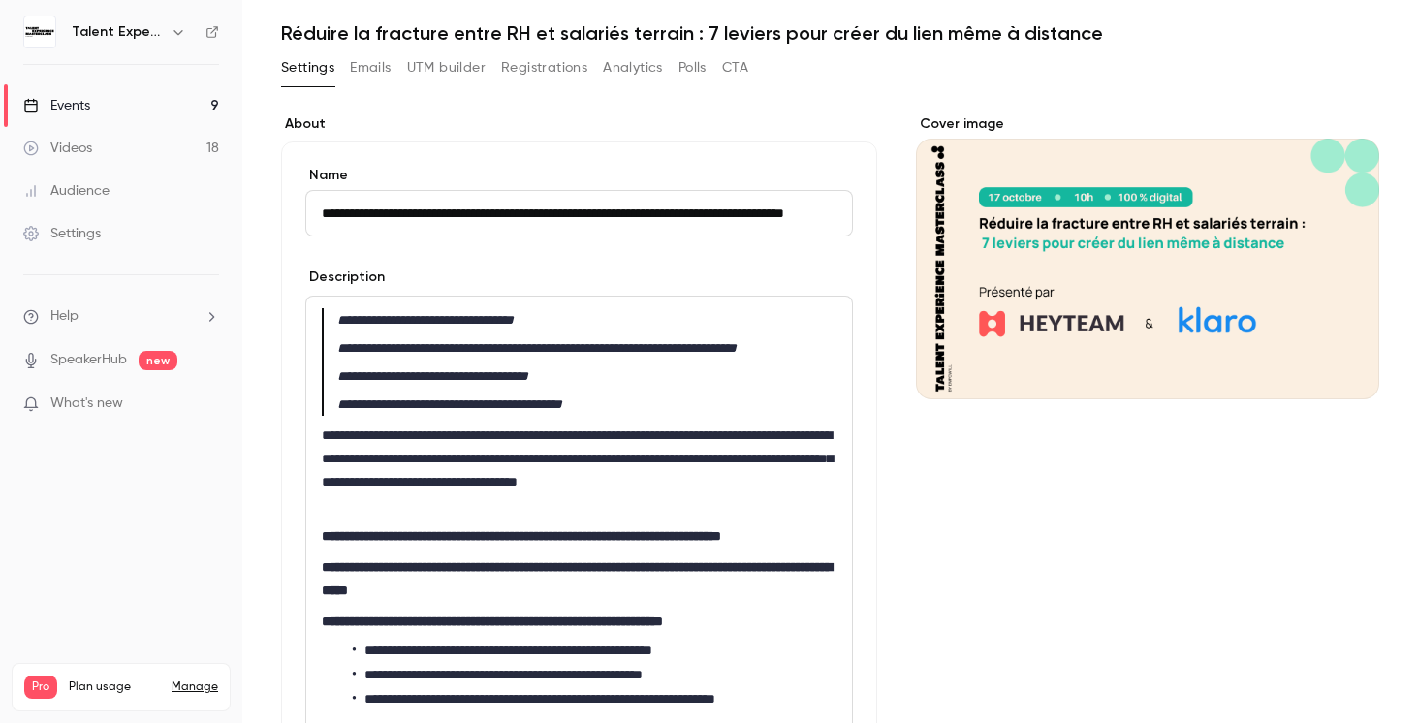
click at [1347, 377] on button "Cover image" at bounding box center [1344, 364] width 39 height 39
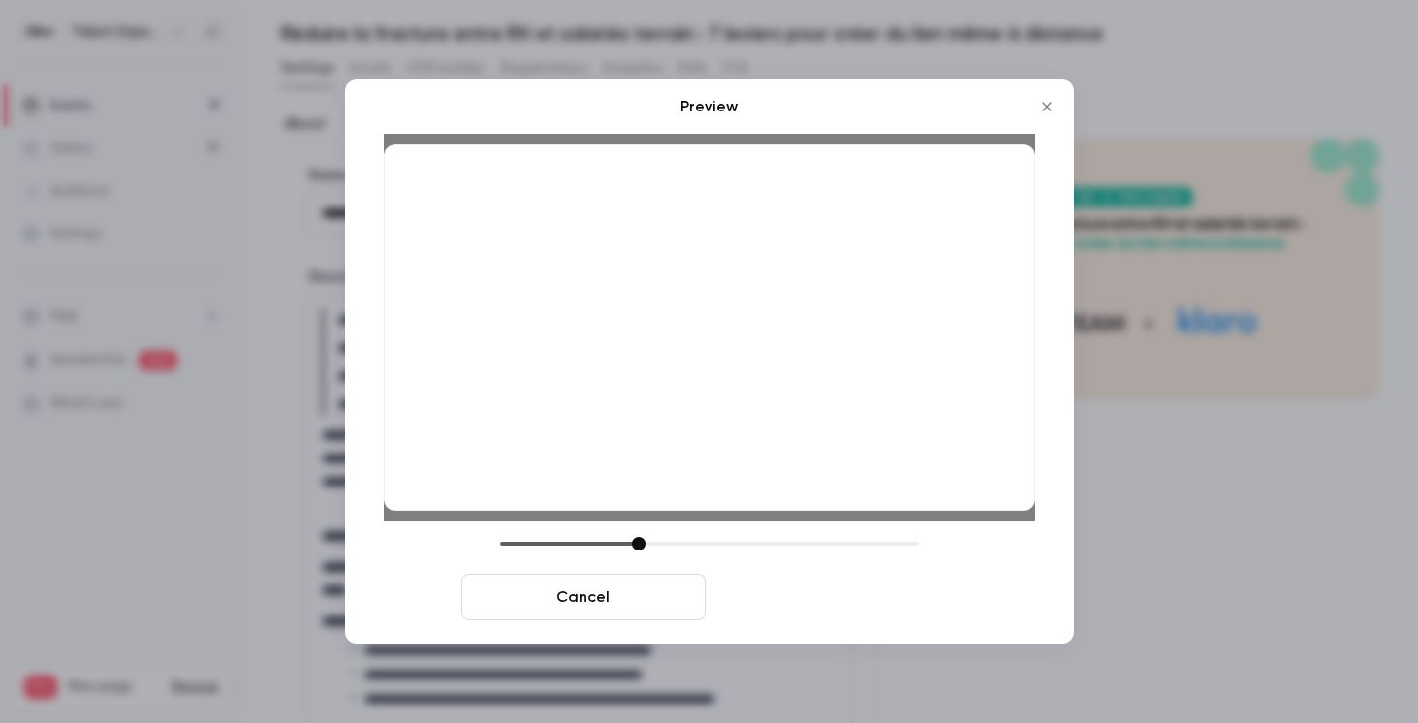
click at [769, 585] on button "Save cover" at bounding box center [836, 597] width 244 height 47
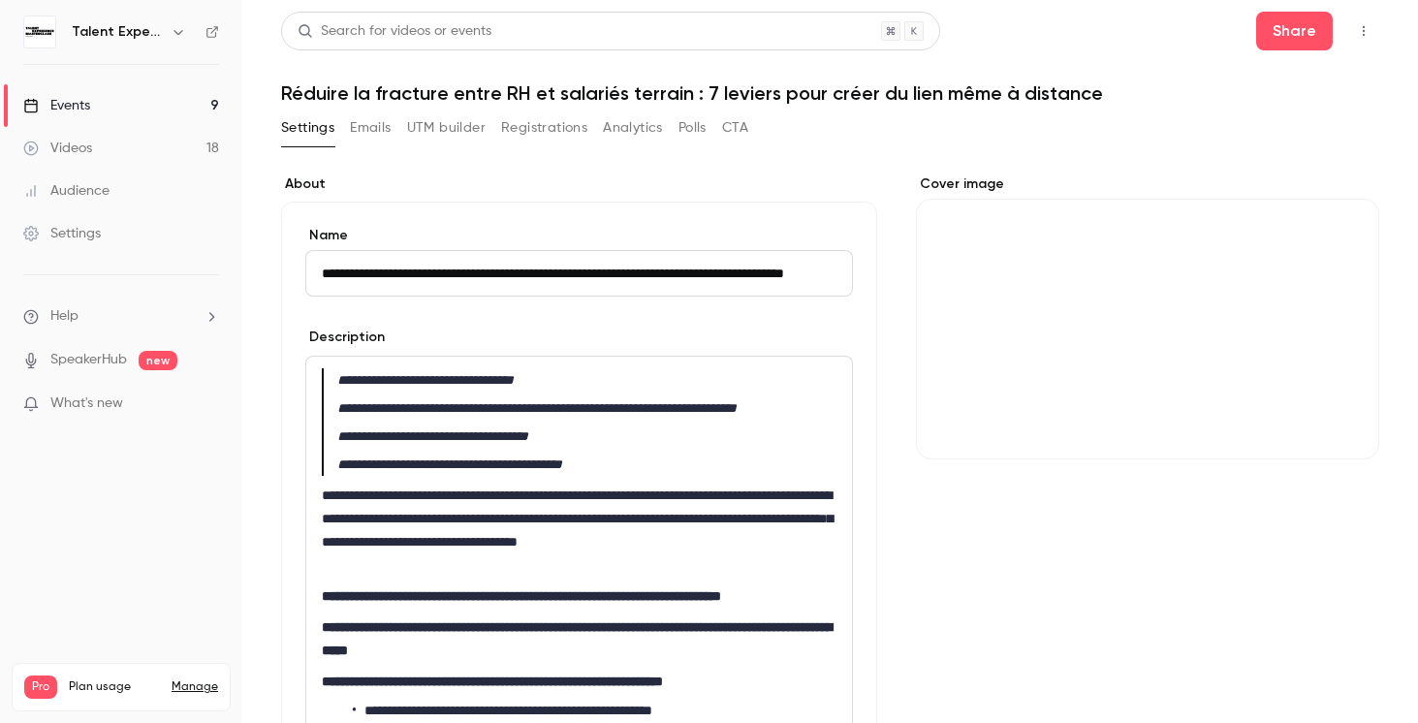
scroll to position [0, 0]
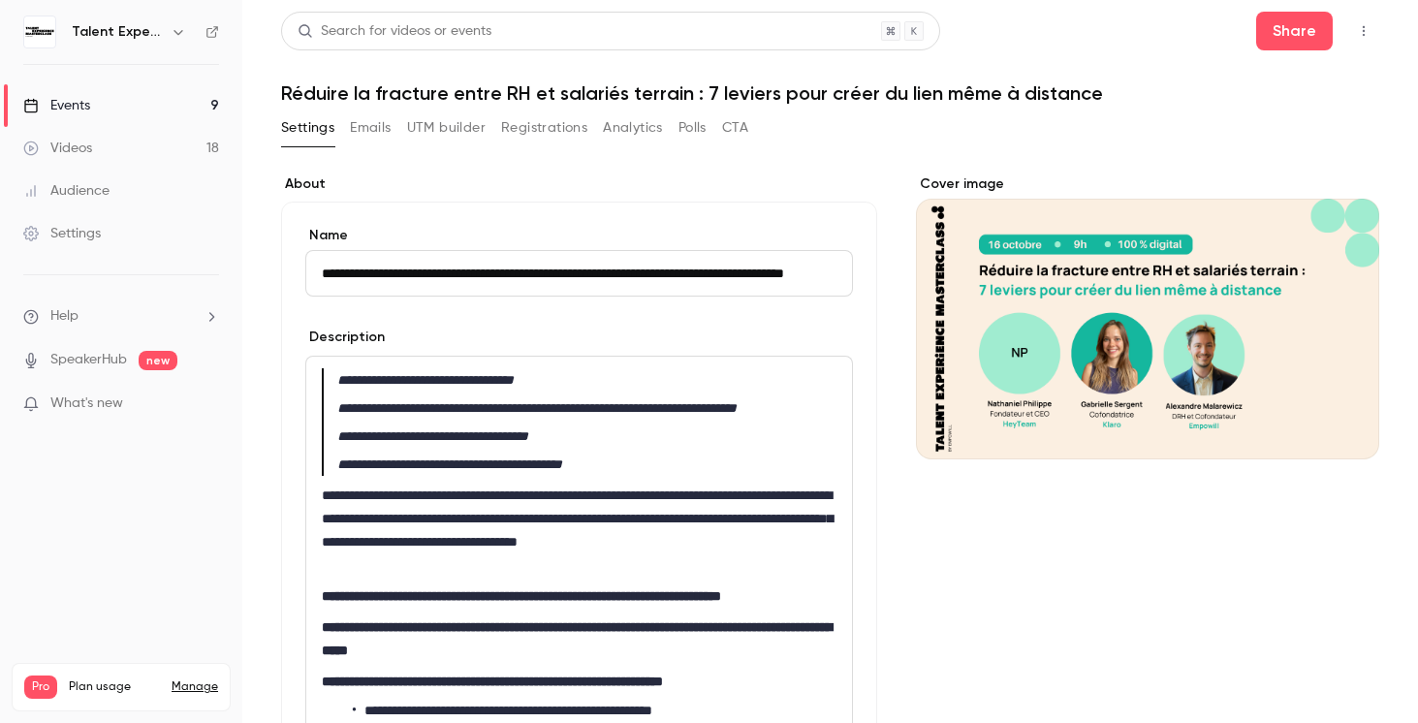
click at [154, 97] on link "Events 9" at bounding box center [121, 105] width 242 height 43
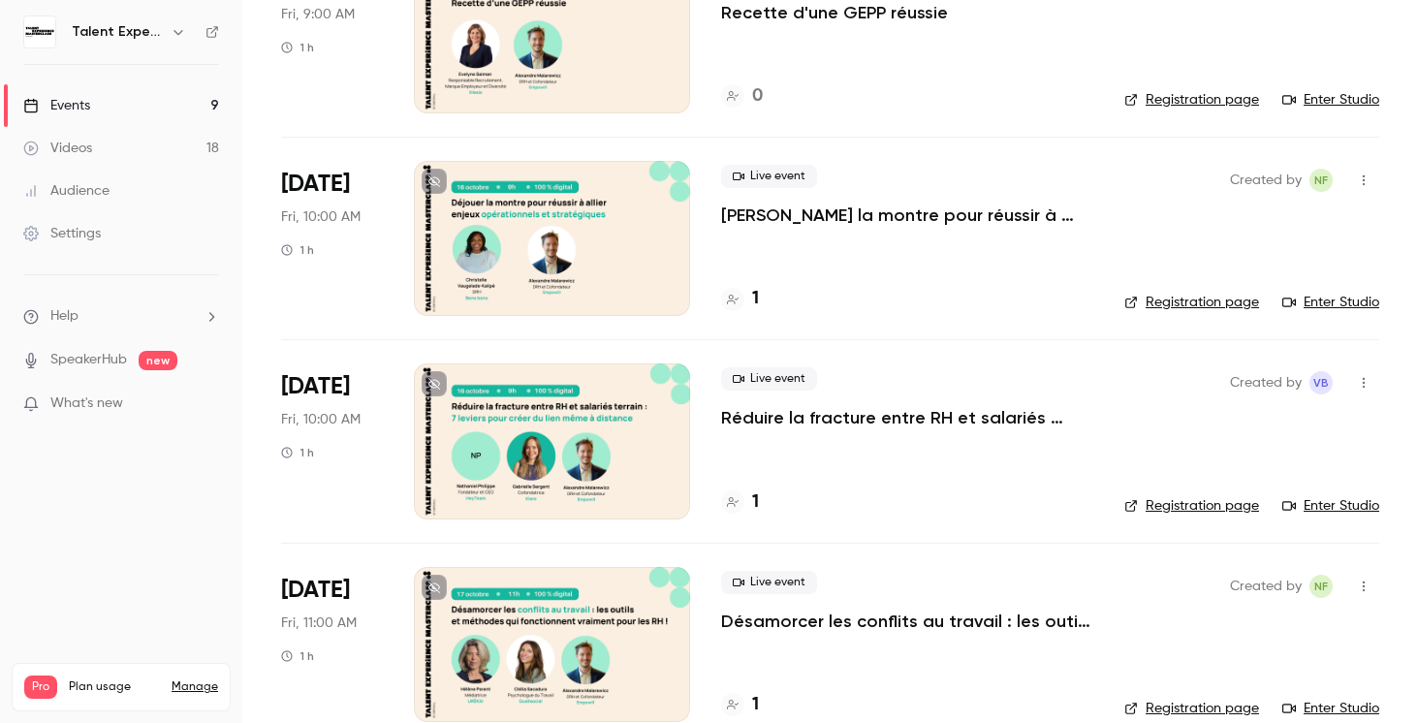
scroll to position [1252, 0]
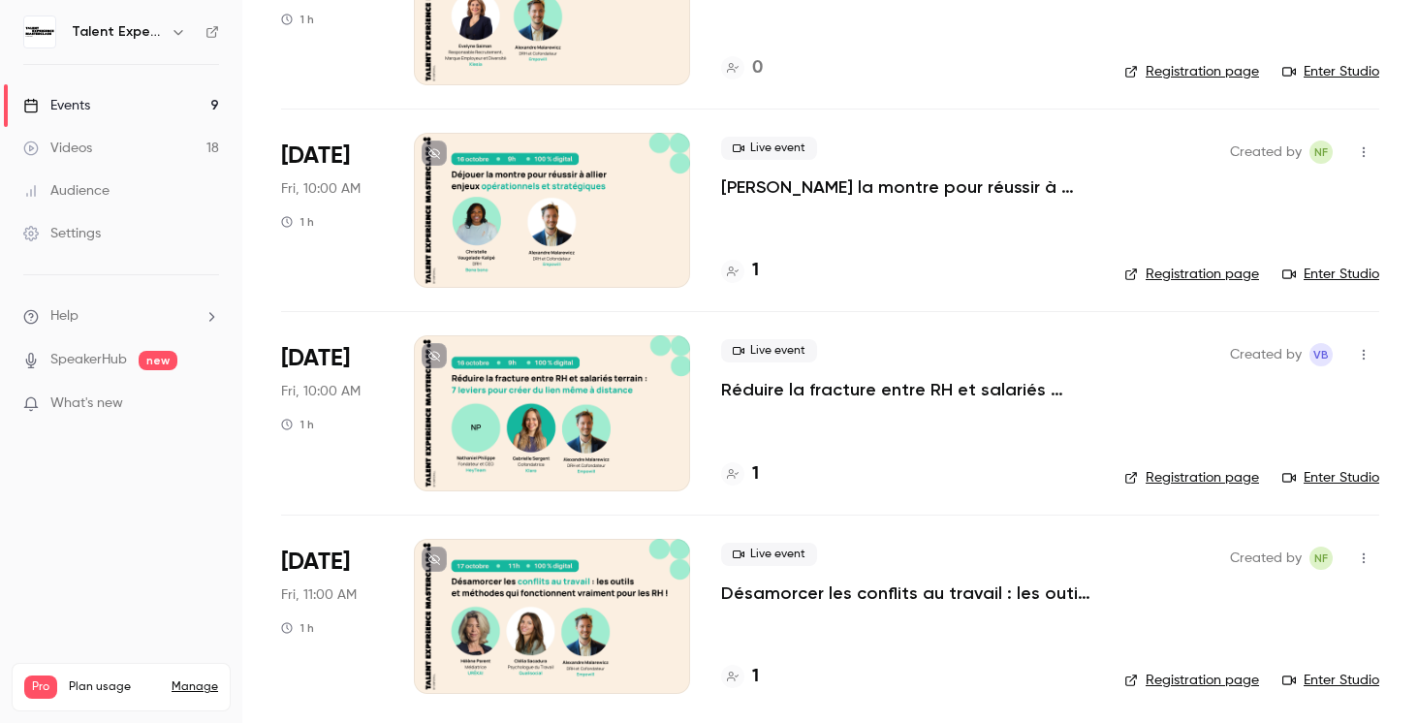
click at [822, 431] on div "Live event Réduire la fracture entre RH et salariés terrain : 7 leviers pour cr…" at bounding box center [907, 412] width 372 height 155
click at [556, 389] on div at bounding box center [552, 412] width 276 height 155
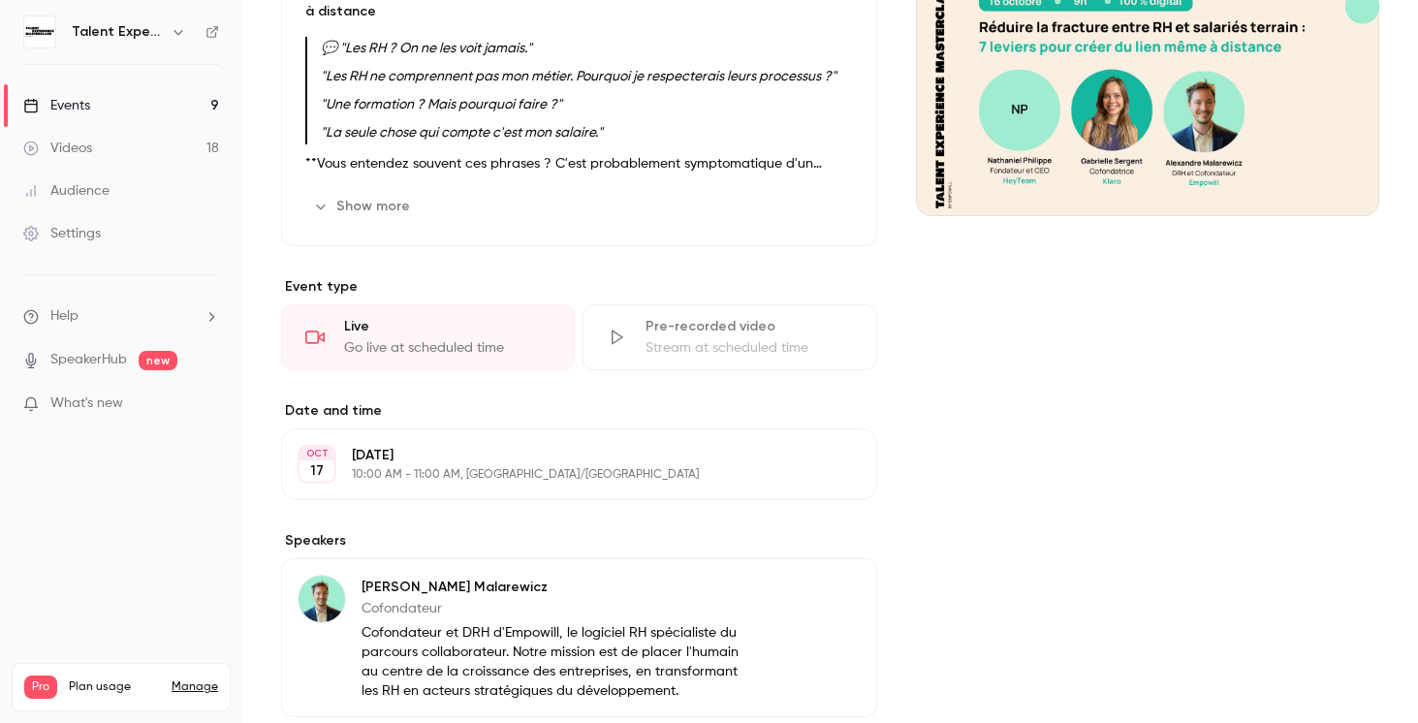
scroll to position [247, 0]
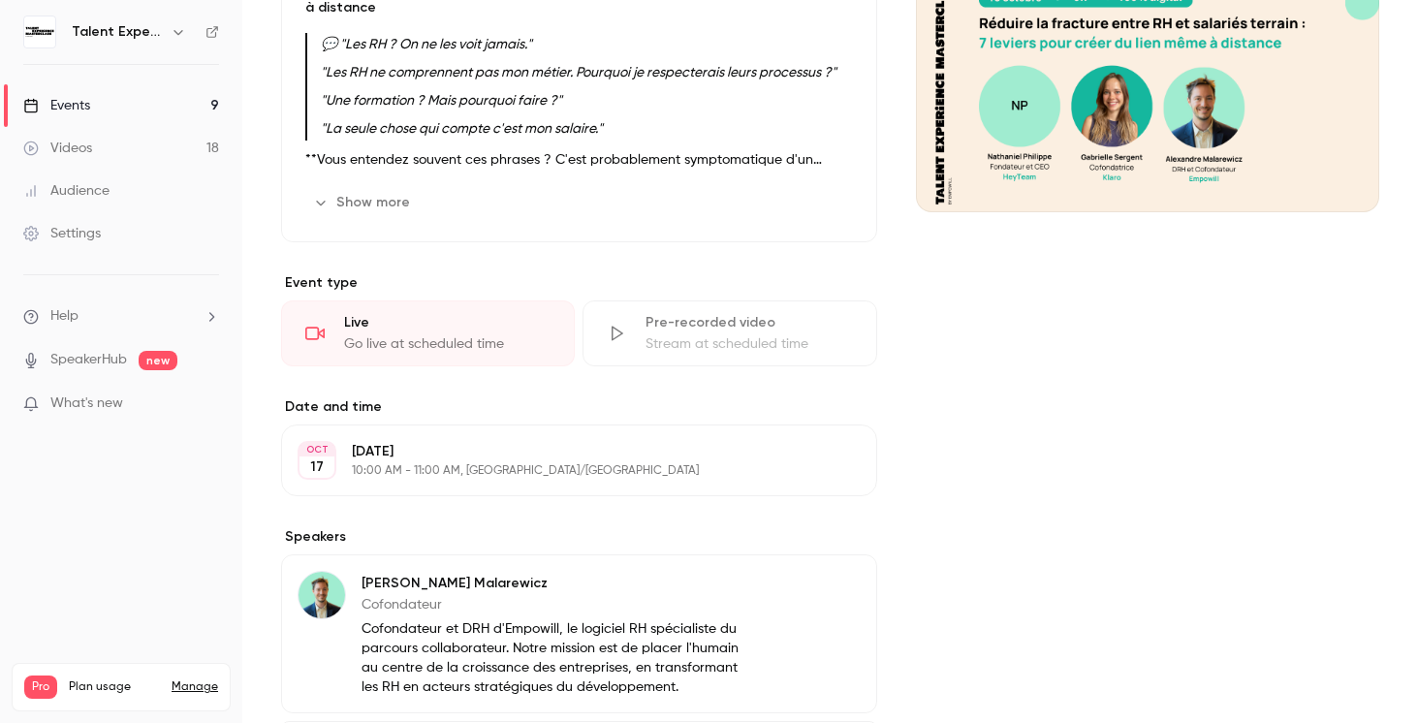
click at [396, 461] on p "[DATE]" at bounding box center [563, 451] width 423 height 19
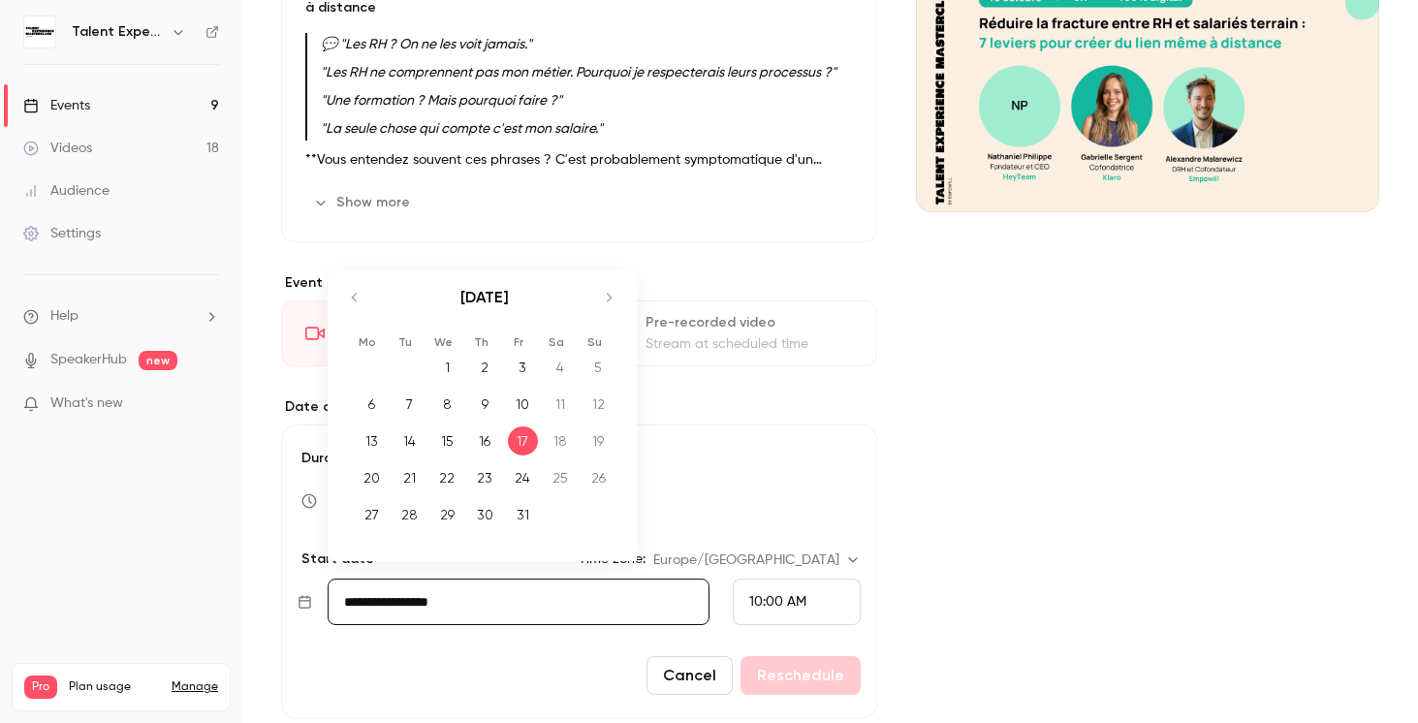
click at [473, 618] on input "**********" at bounding box center [519, 602] width 382 height 47
click at [484, 456] on div "16" at bounding box center [485, 441] width 30 height 29
type input "**********"
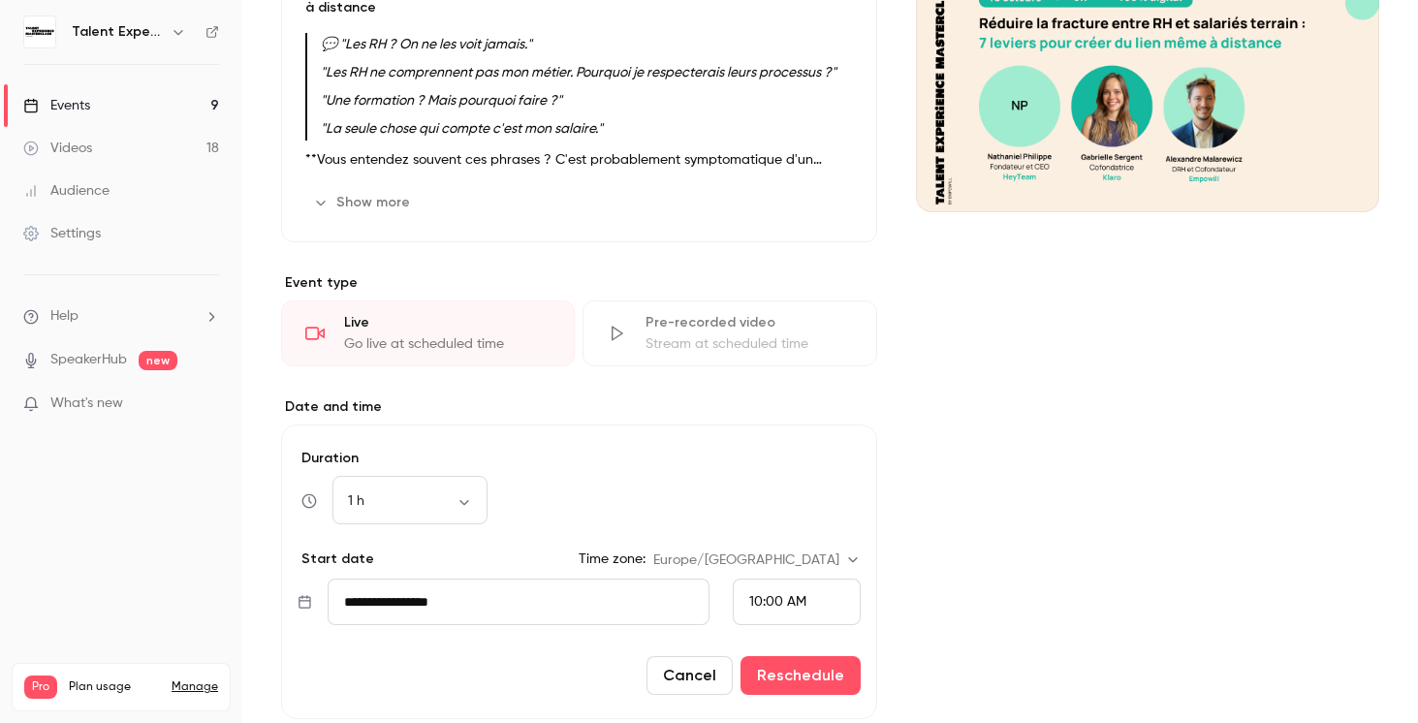
click at [785, 625] on div "10:00 AM" at bounding box center [797, 602] width 128 height 47
click at [795, 346] on span "9:00 AM" at bounding box center [775, 345] width 52 height 14
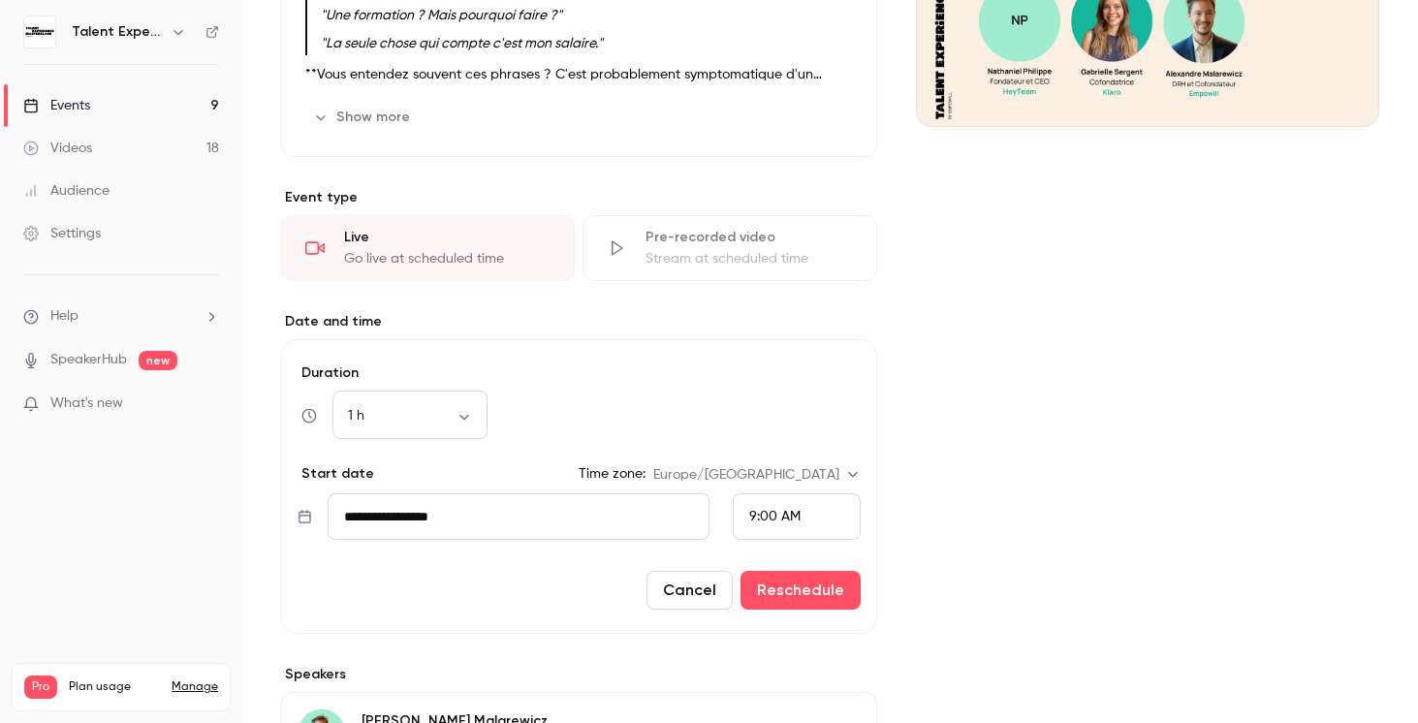
scroll to position [372, 0]
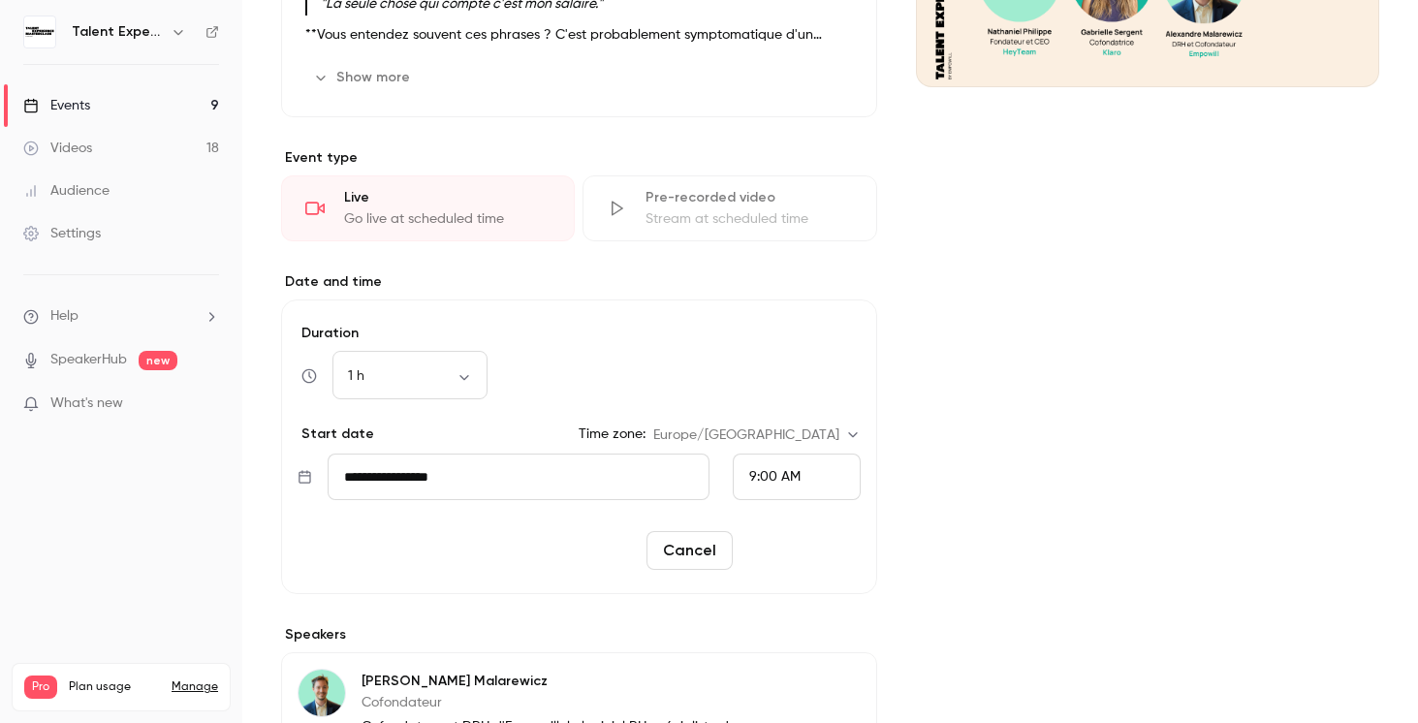
click at [837, 570] on button "Reschedule" at bounding box center [801, 550] width 120 height 39
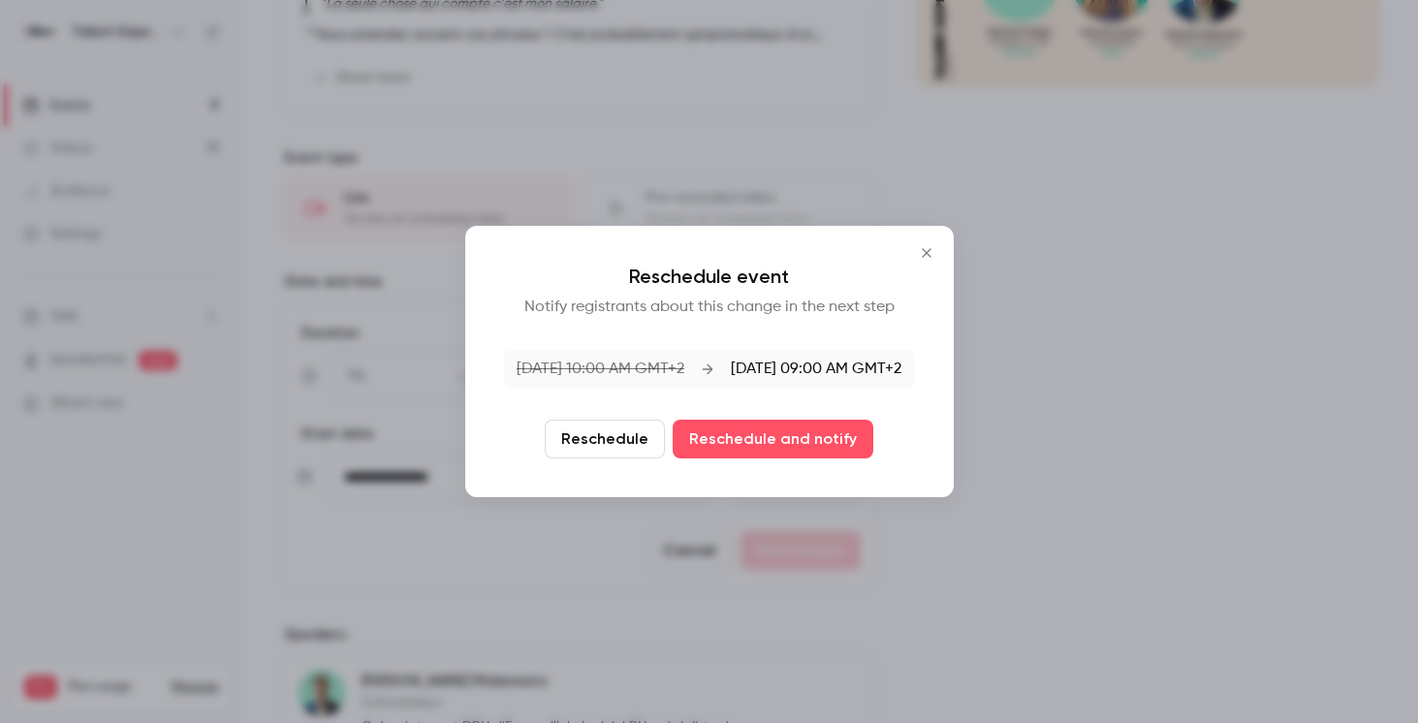
click at [610, 427] on button "Reschedule" at bounding box center [605, 439] width 120 height 39
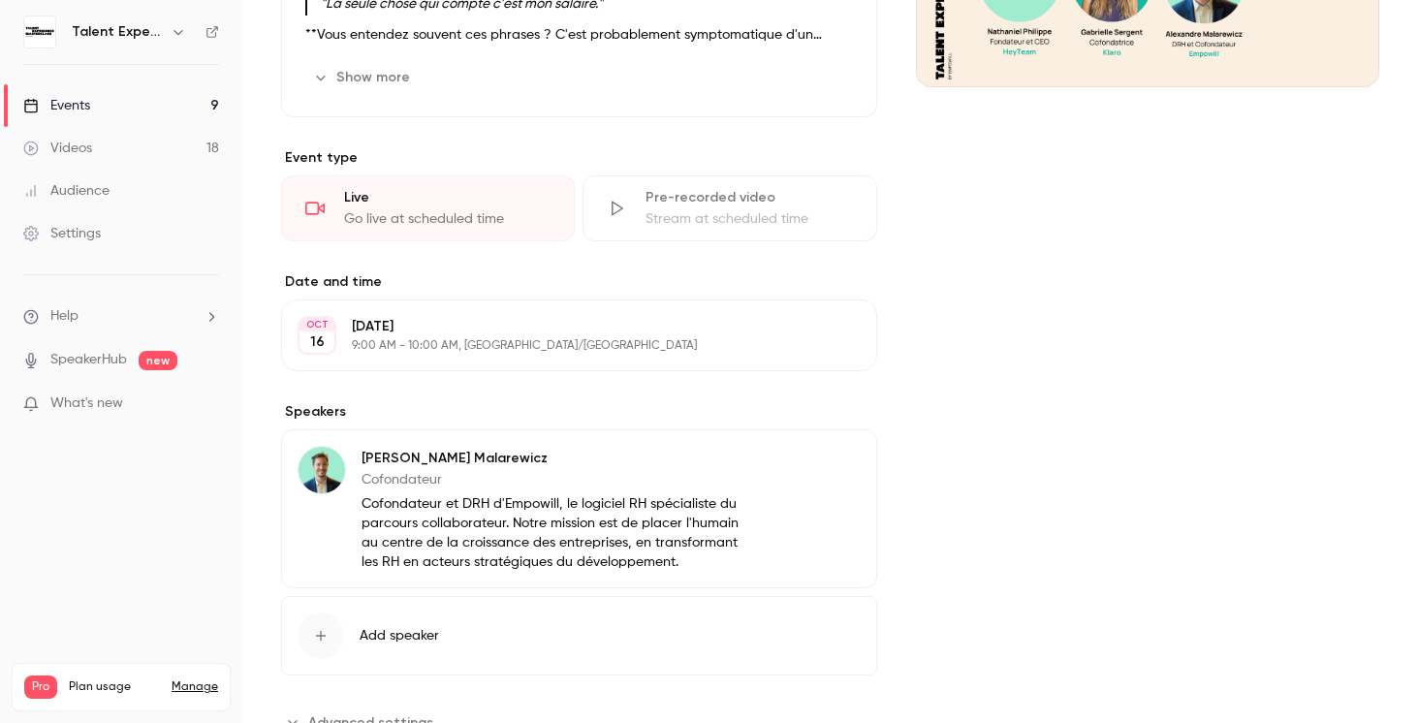
click at [131, 107] on link "Events 9" at bounding box center [121, 105] width 242 height 43
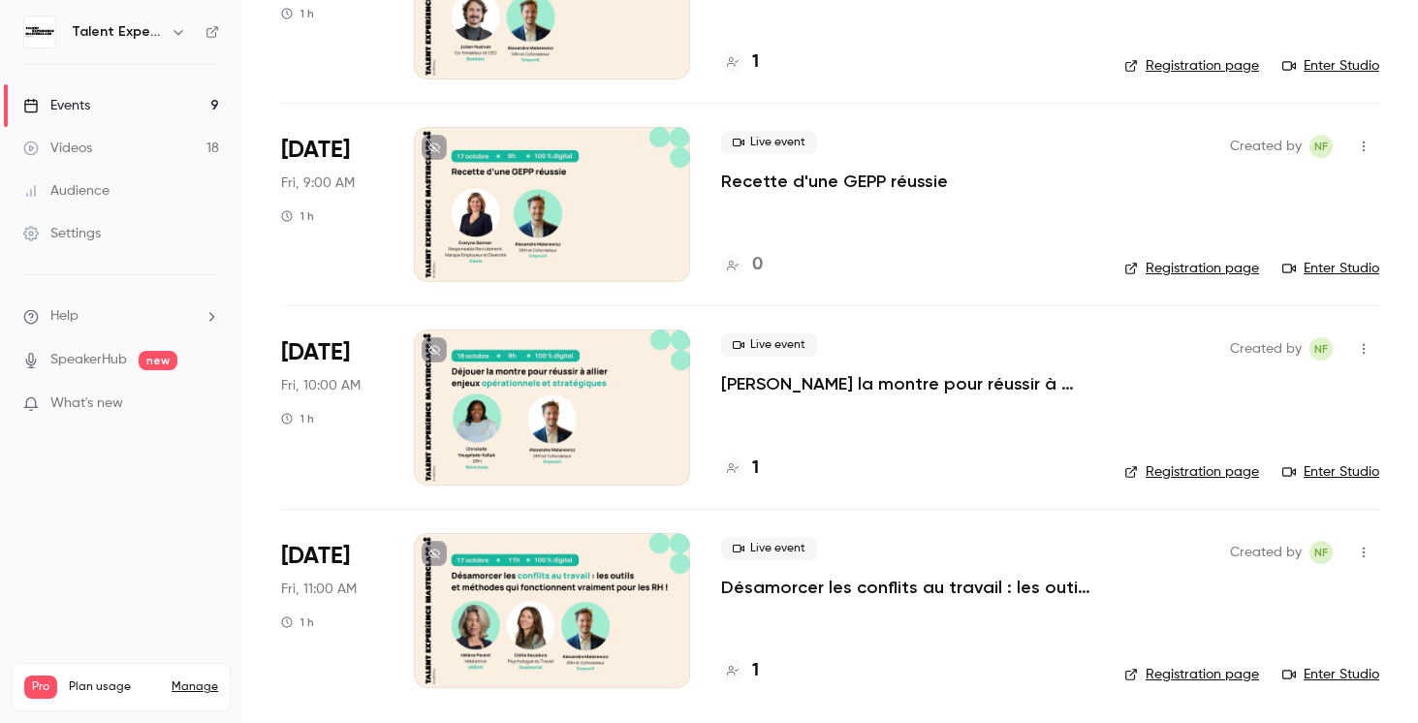
scroll to position [1257, 0]
click at [540, 370] on div at bounding box center [552, 407] width 276 height 155
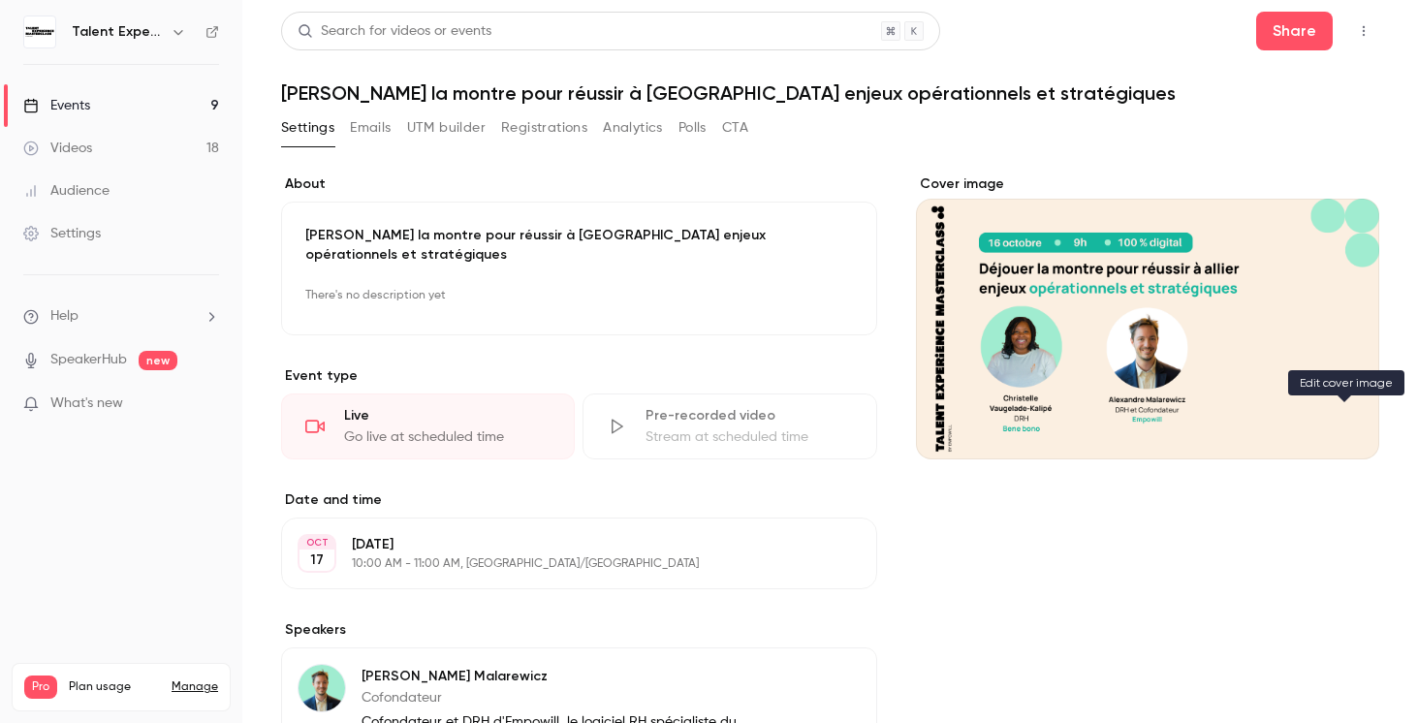
click at [1330, 430] on button "Cover image" at bounding box center [1344, 424] width 39 height 39
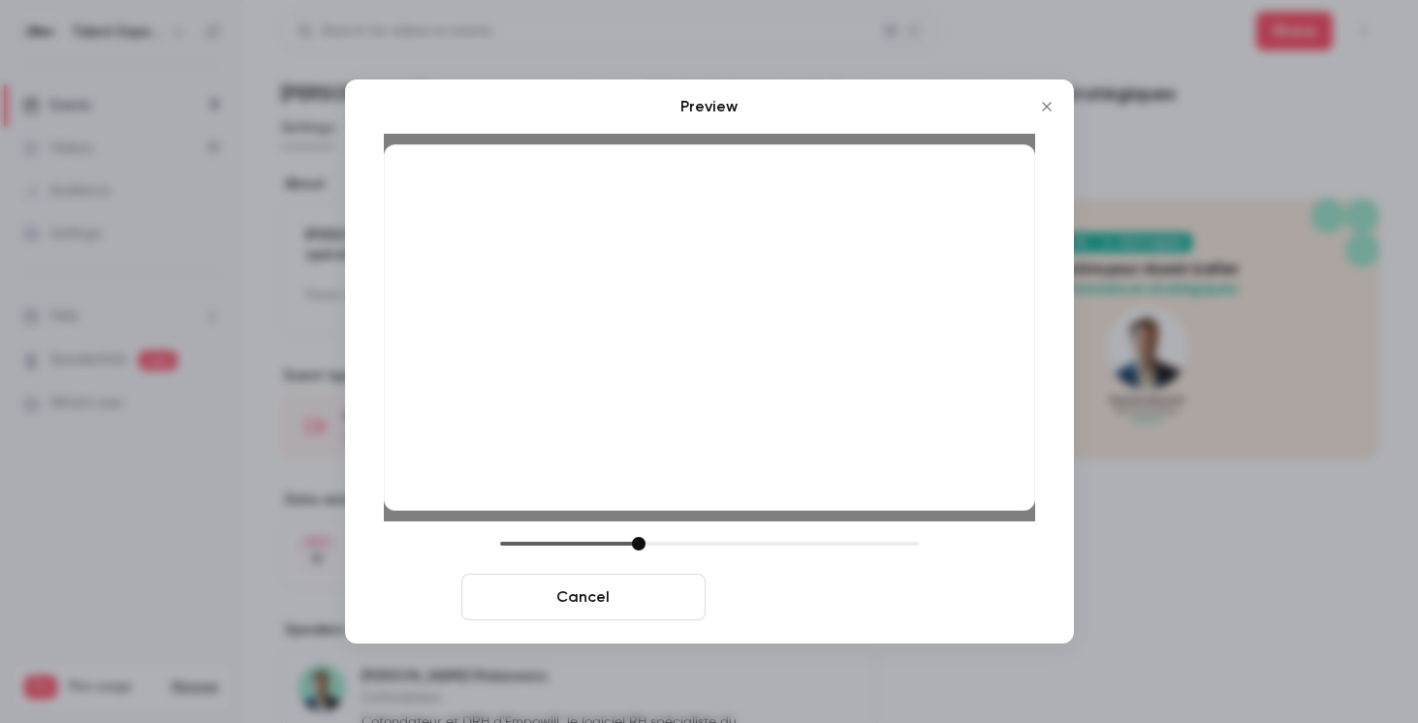
click at [805, 607] on button "Save cover" at bounding box center [836, 597] width 244 height 47
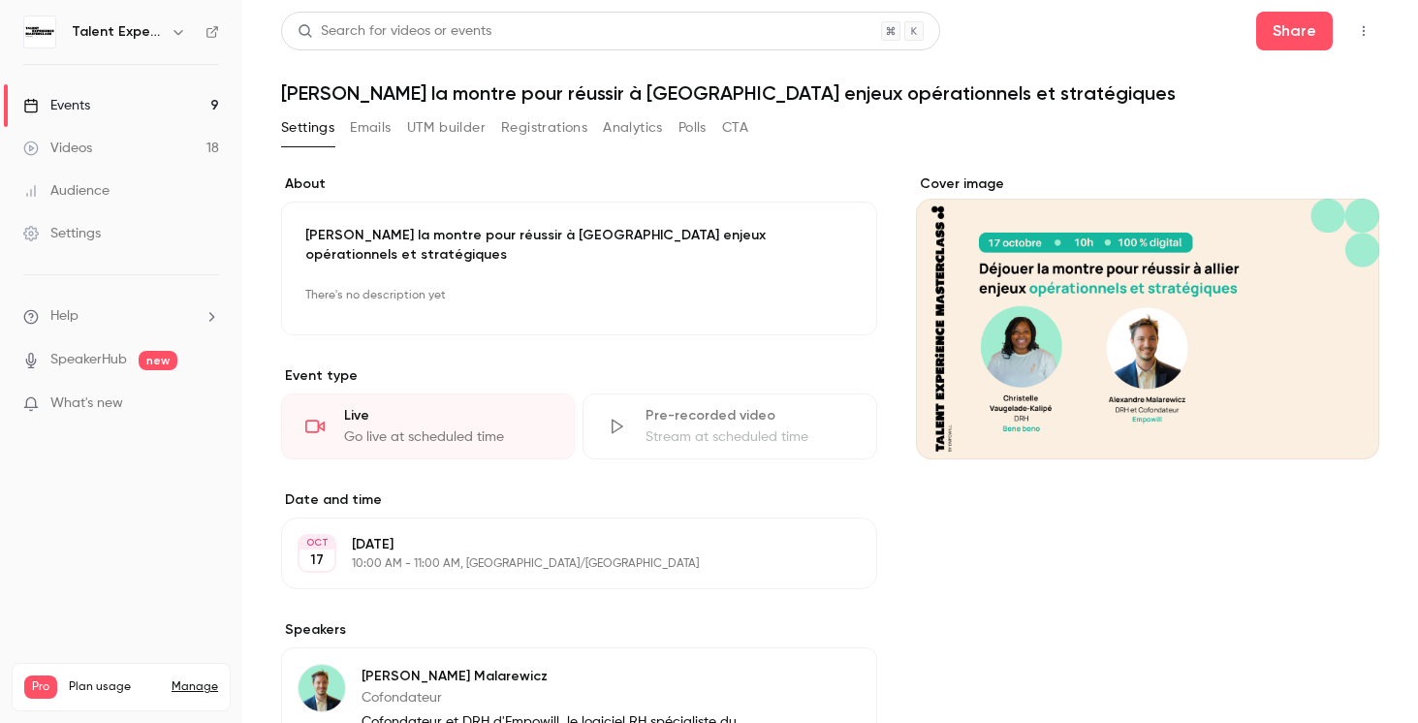
click at [85, 114] on link "Events 9" at bounding box center [121, 105] width 242 height 43
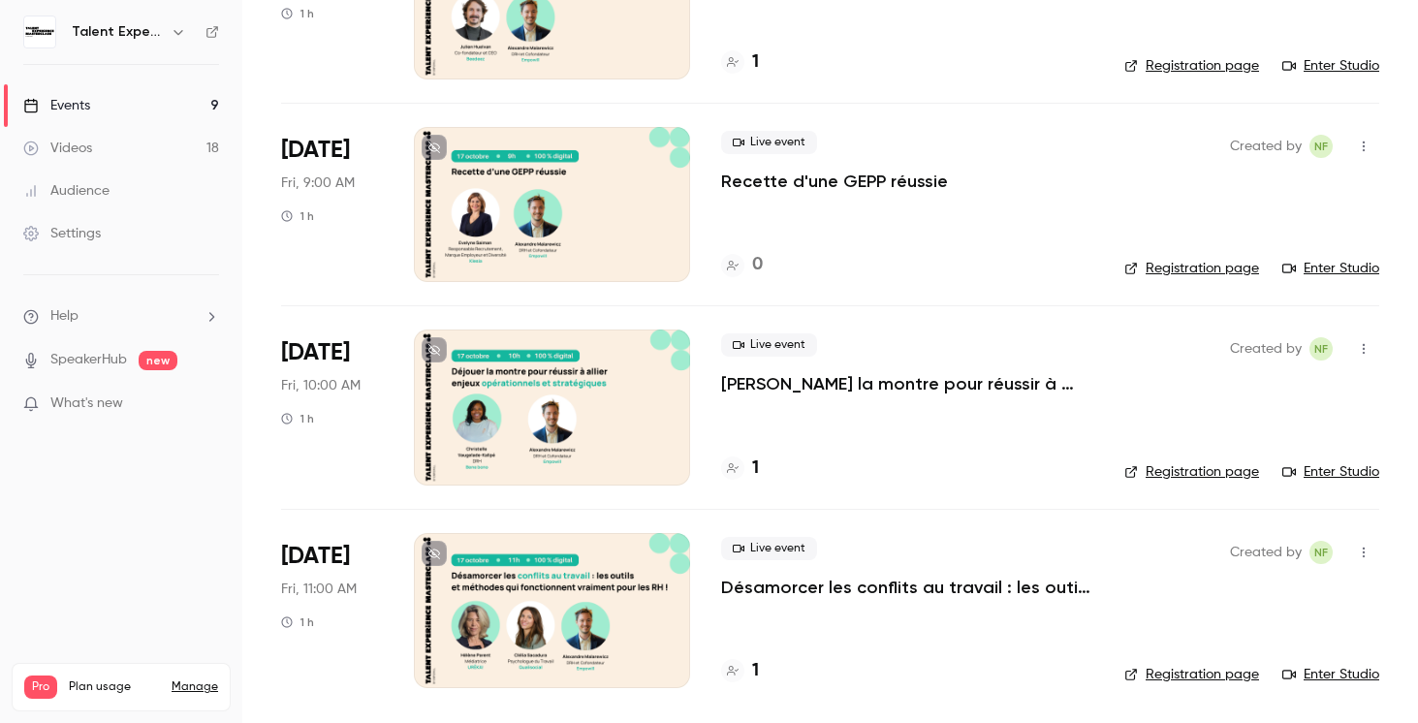
scroll to position [1125, 0]
